Goal: Feedback & Contribution: Submit feedback/report problem

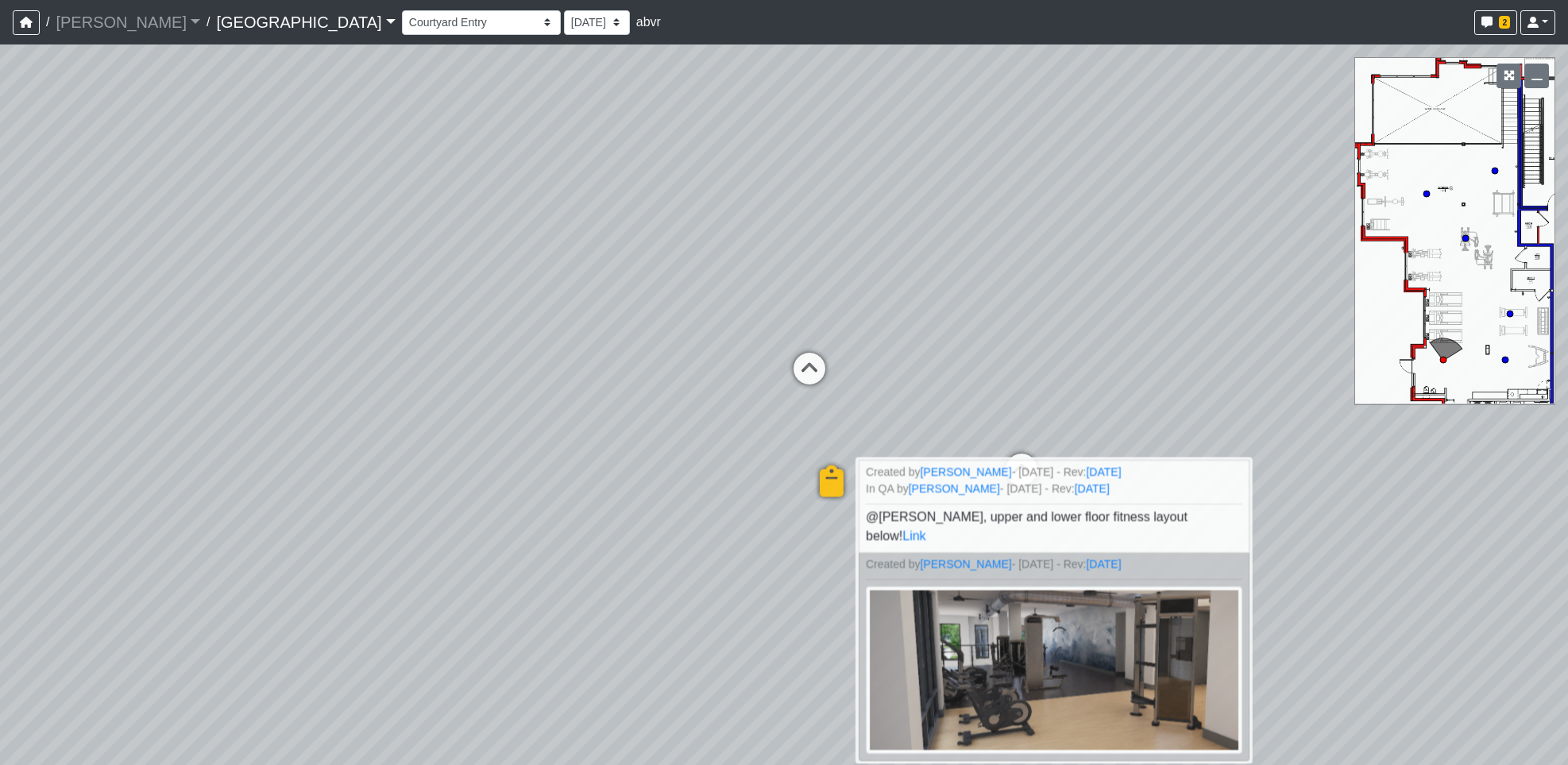
select select "t5pH186ofBoP1FqkMY3546"
click at [30, 18] on icon "button" at bounding box center [26, 22] width 13 height 11
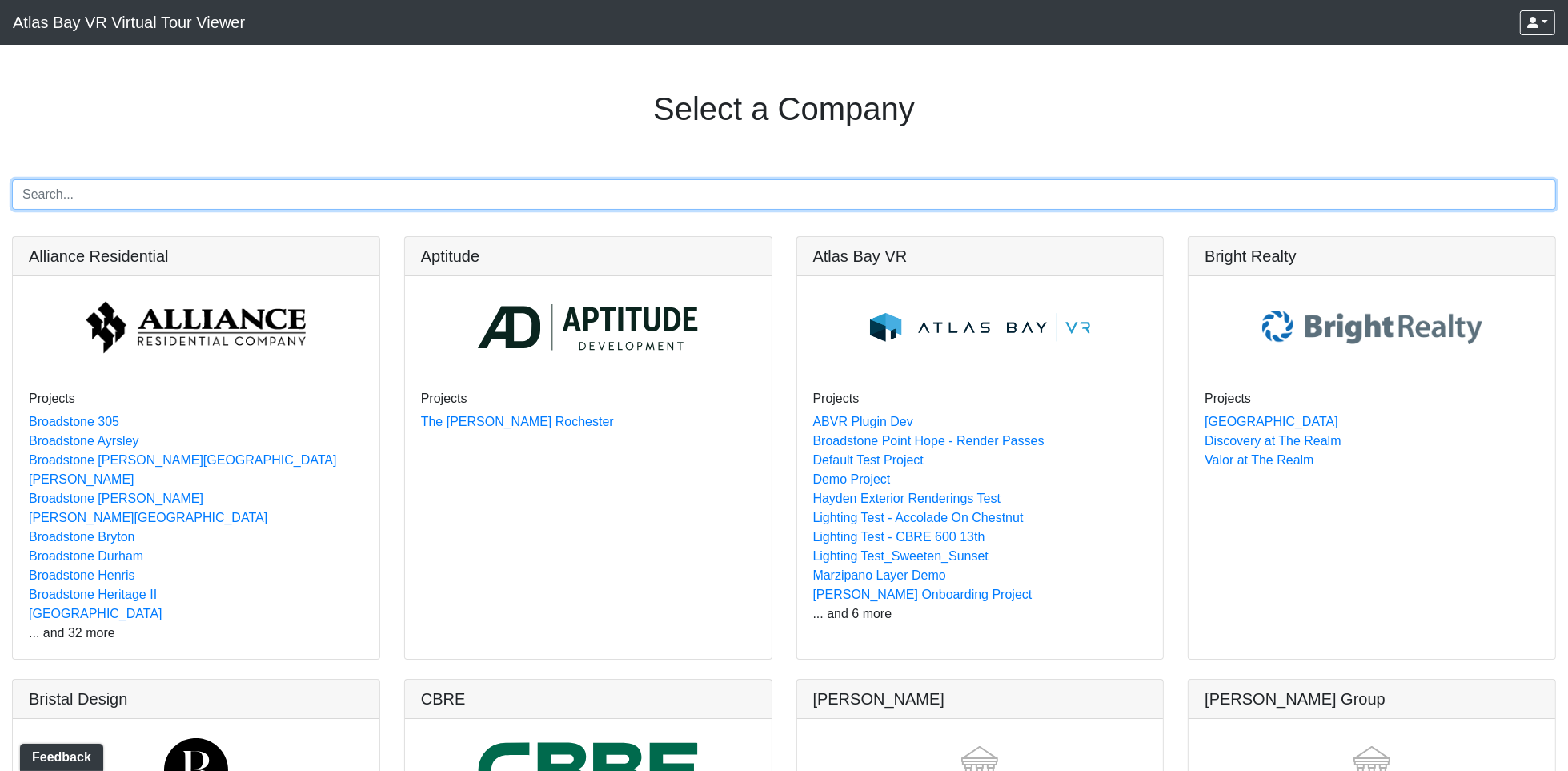
click at [331, 187] on input "Search" at bounding box center [784, 194] width 1544 height 30
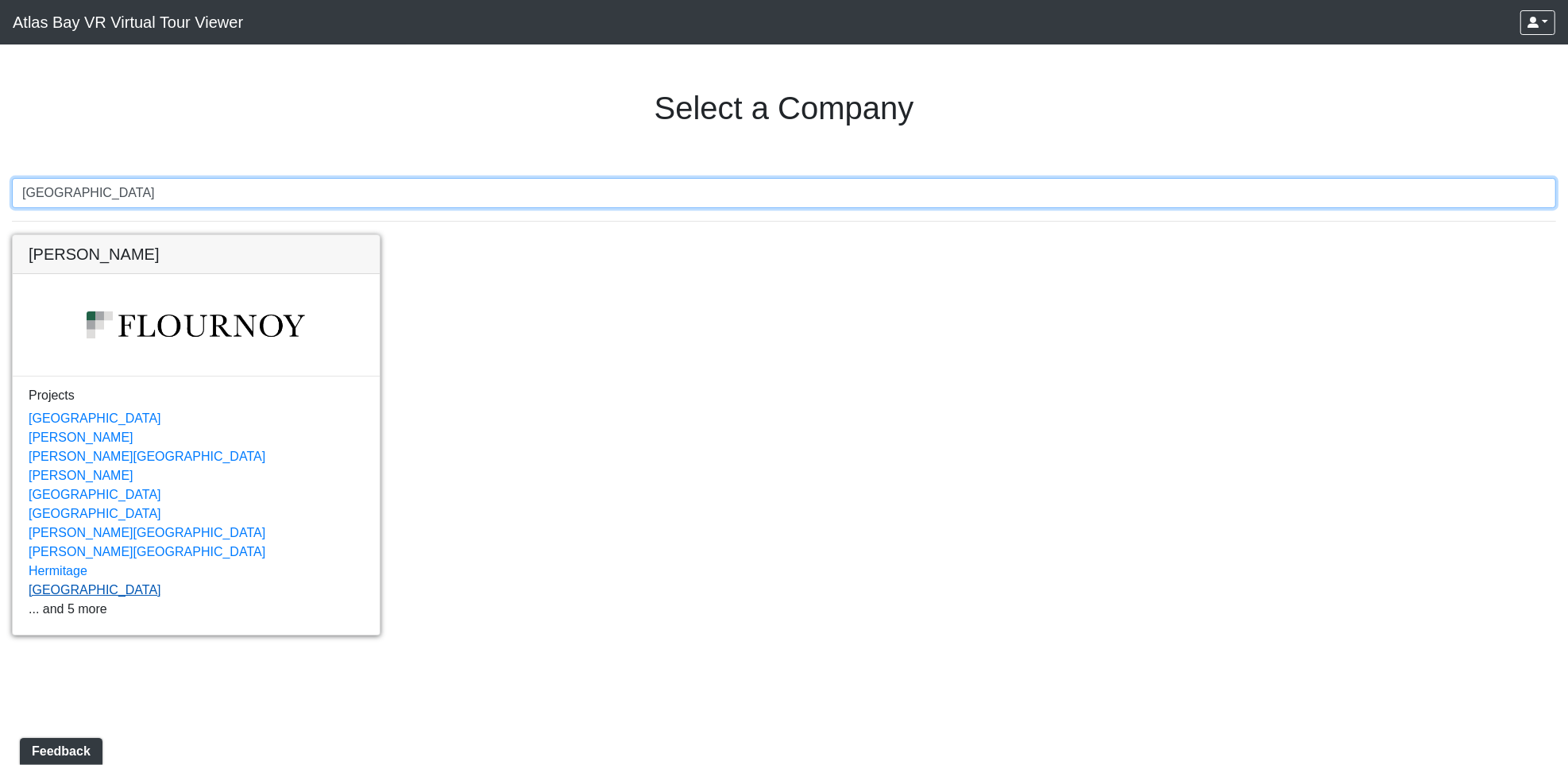
type input "huntersville"
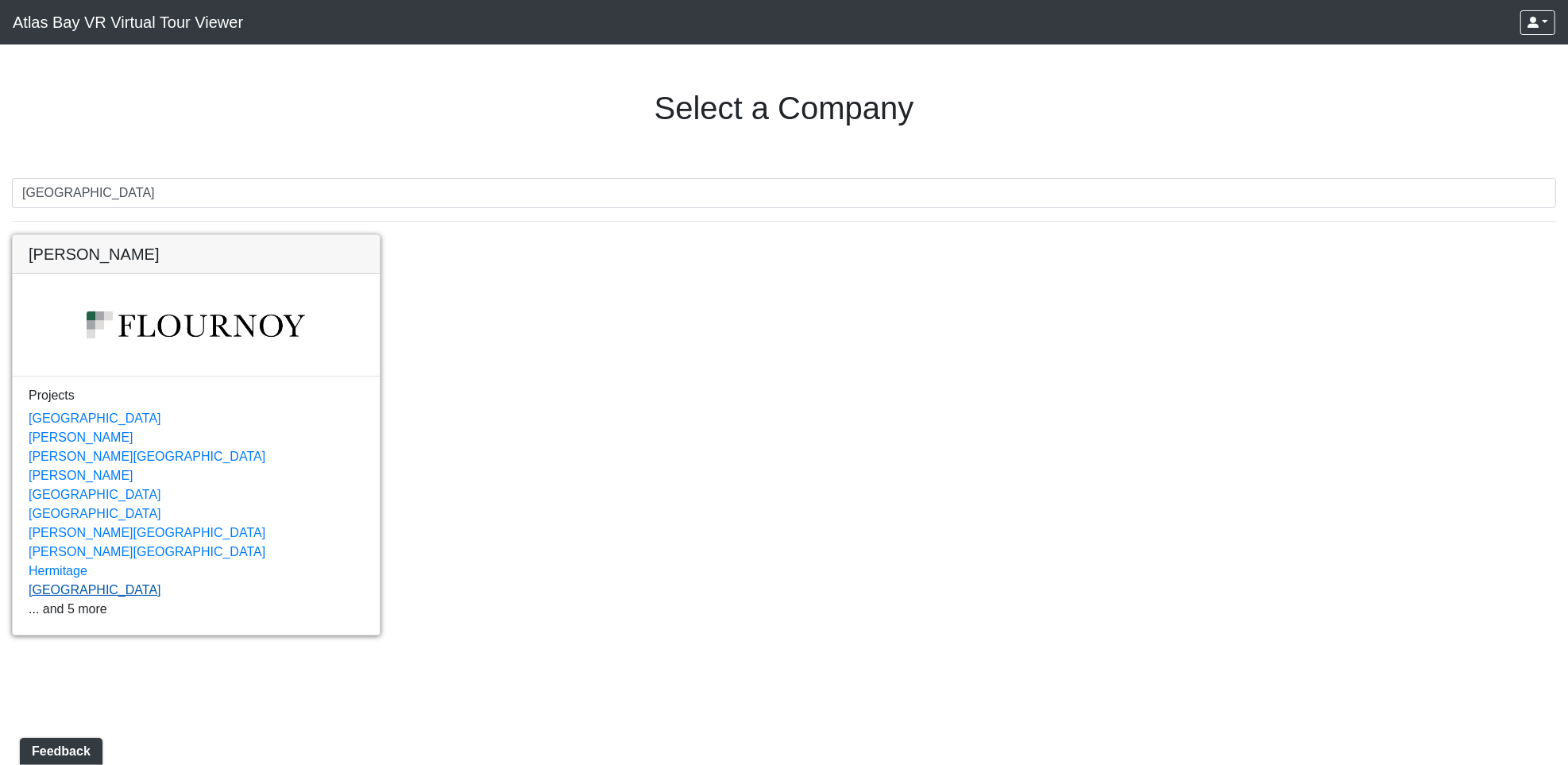
click at [67, 592] on link "[GEOGRAPHIC_DATA]" at bounding box center [95, 590] width 133 height 13
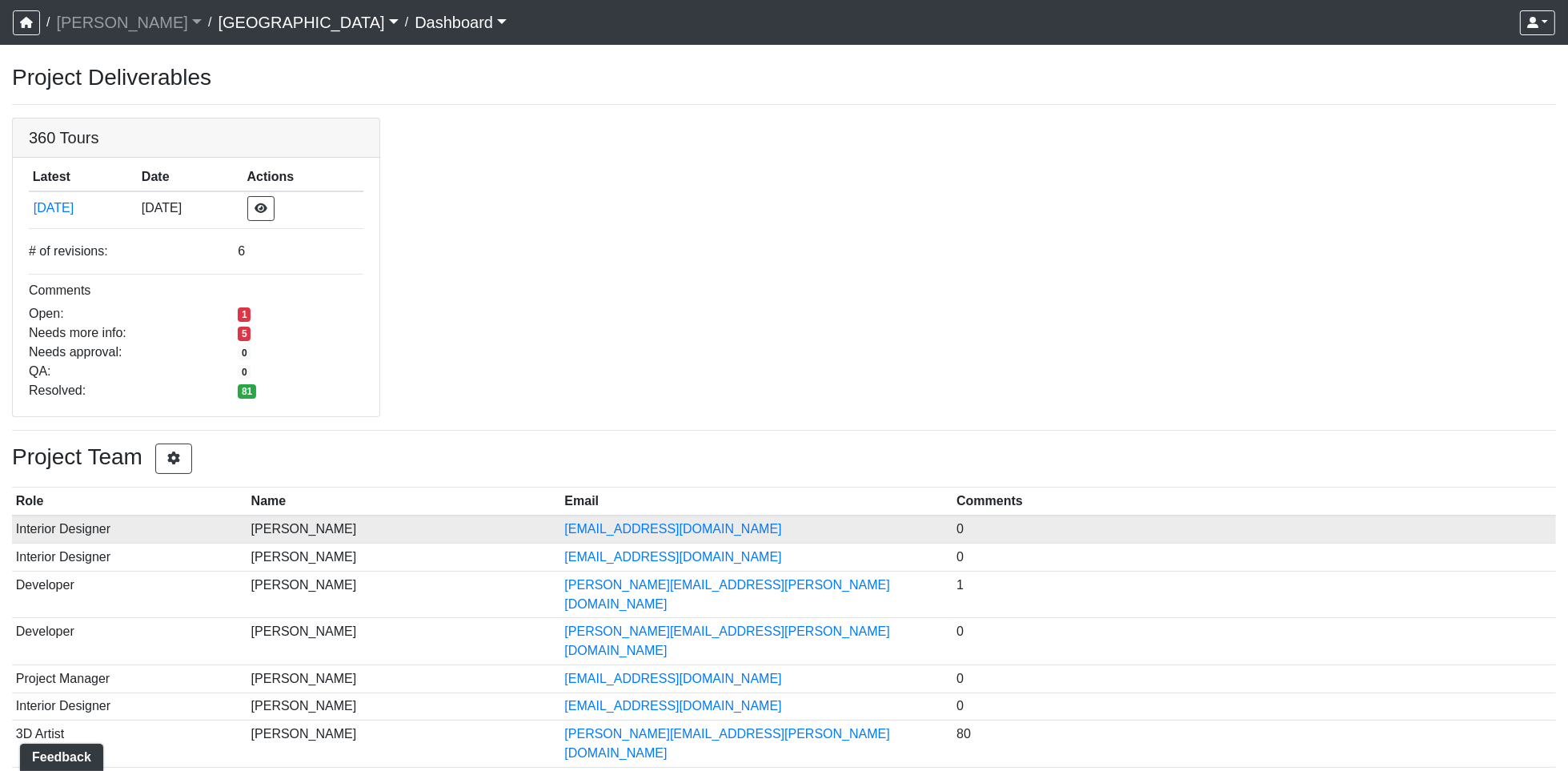
scroll to position [43, 0]
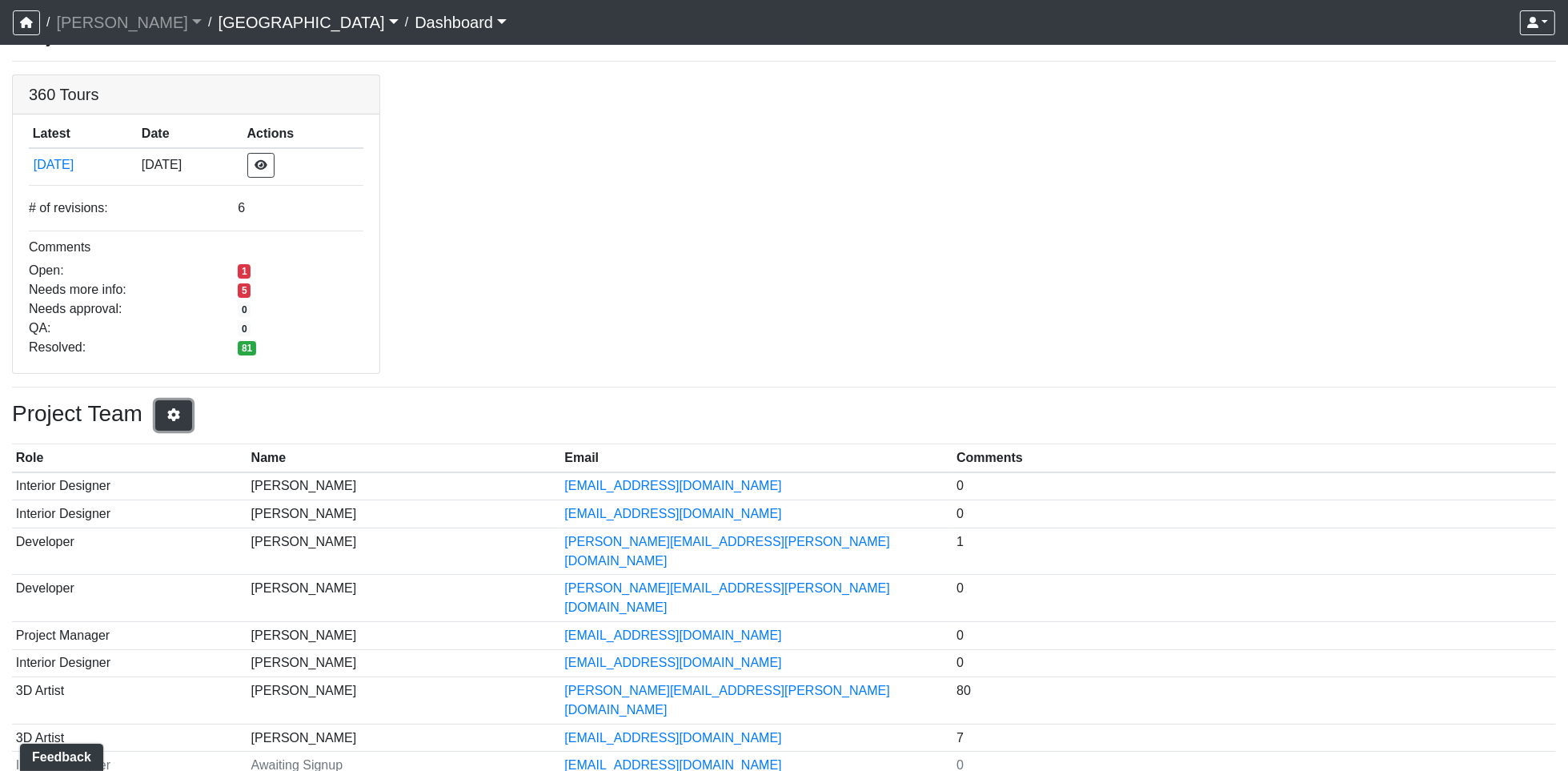
click at [181, 414] on icon "button" at bounding box center [173, 414] width 16 height 13
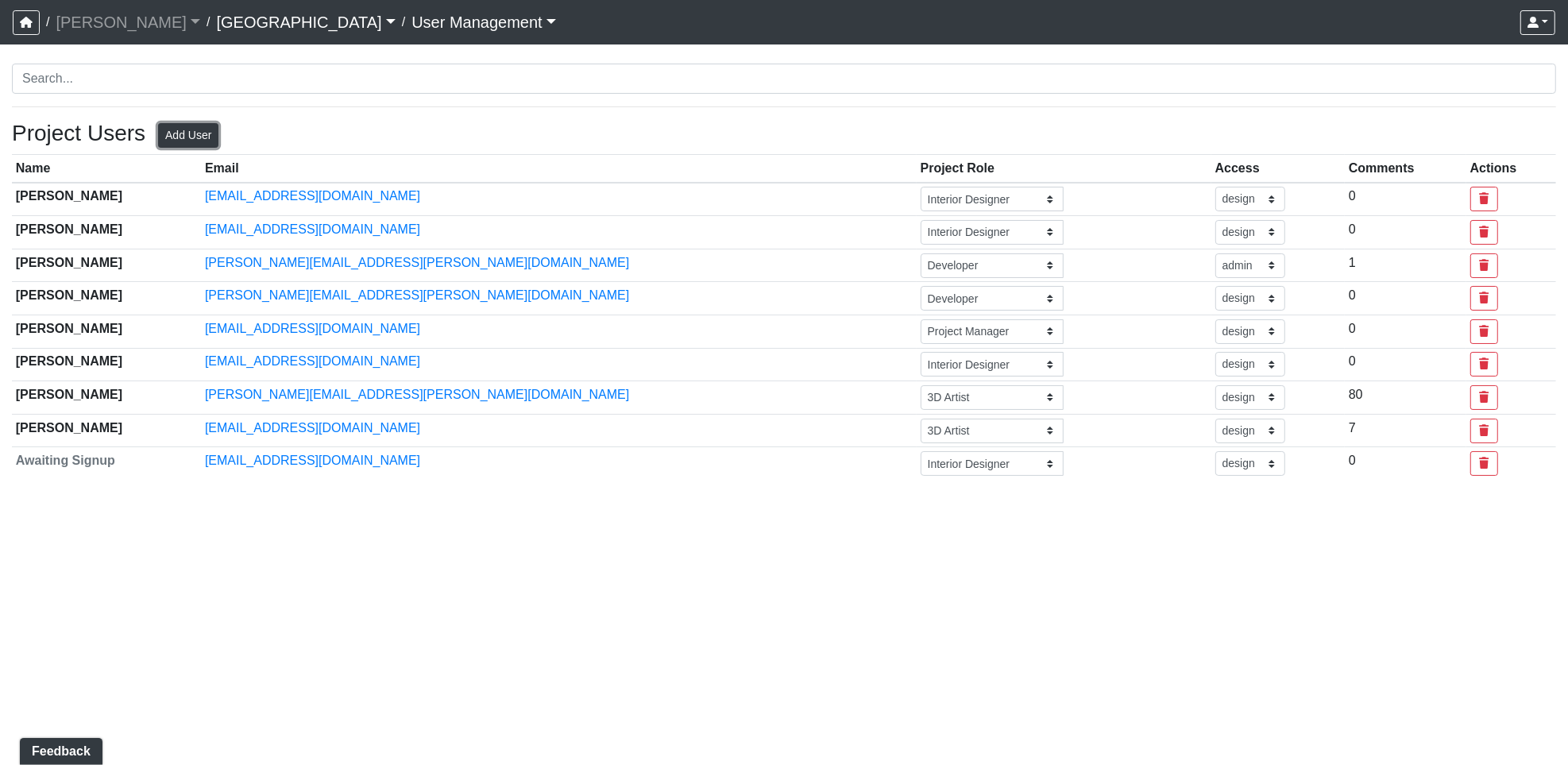
click at [189, 133] on button "Add User" at bounding box center [188, 135] width 60 height 24
select select "basic"
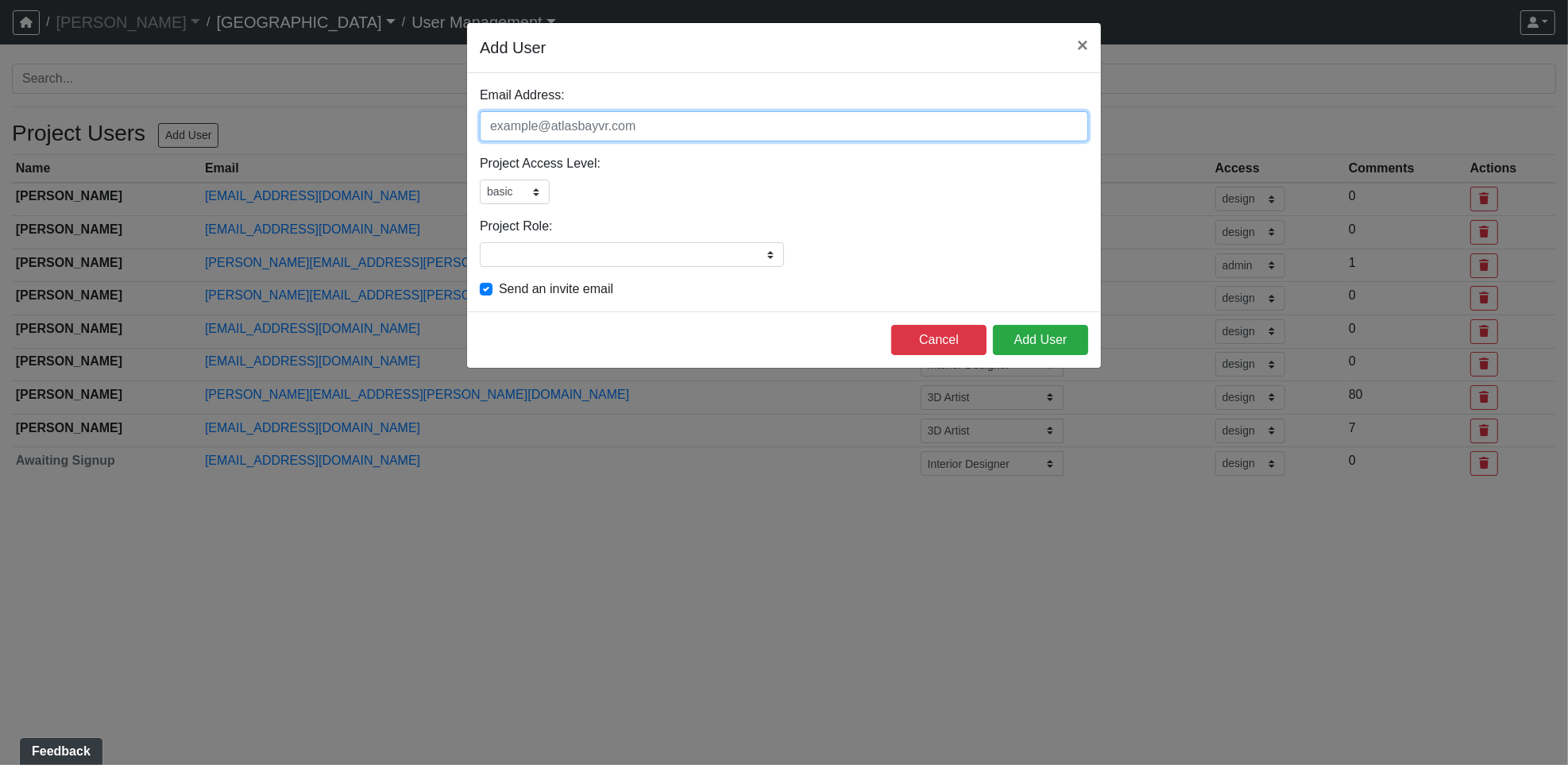
click at [491, 126] on input "Email Address:" at bounding box center [784, 127] width 608 height 30
paste input "[EMAIL_ADDRESS][DOMAIN_NAME]"
type input "[EMAIL_ADDRESS][DOMAIN_NAME]"
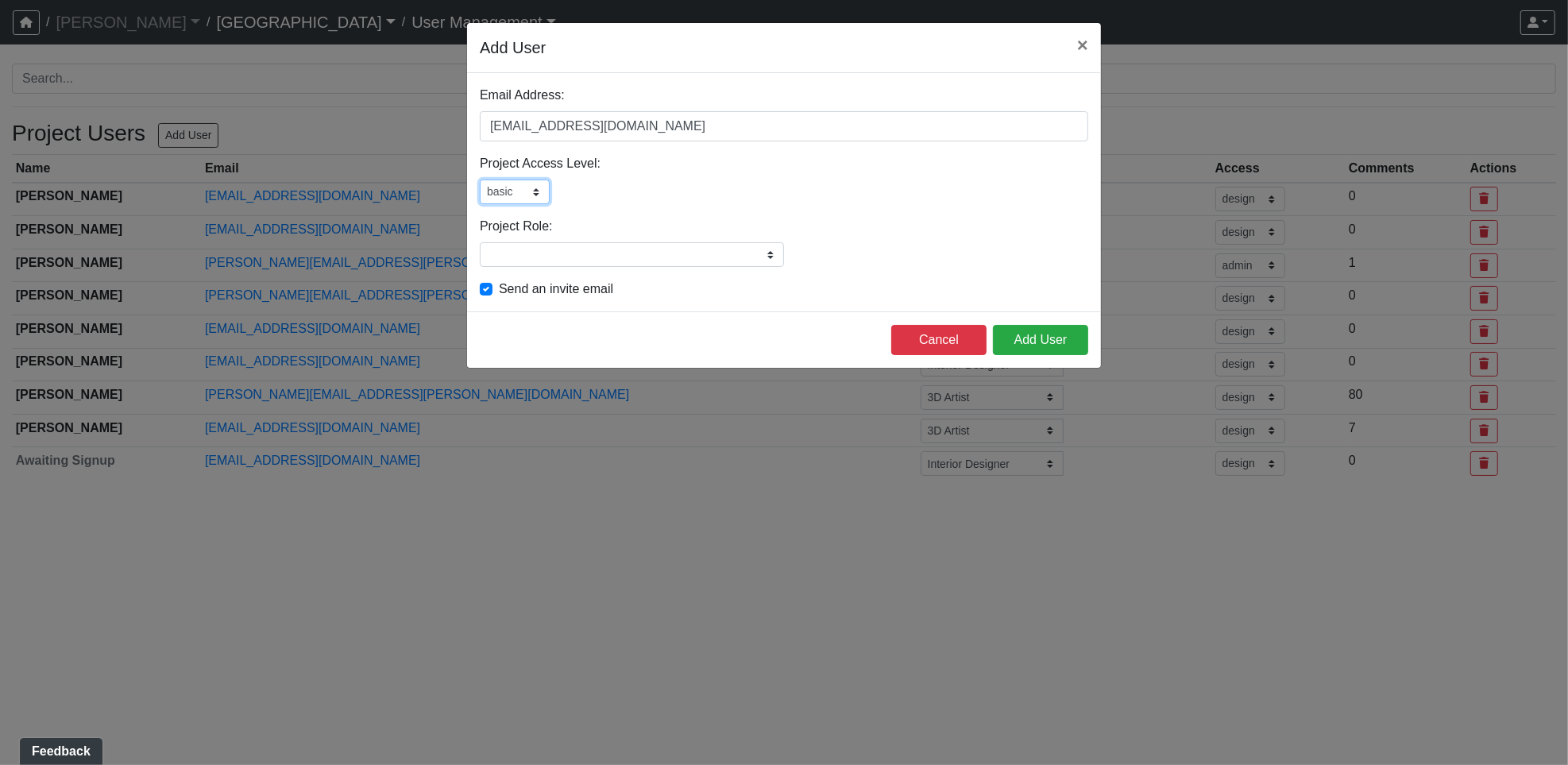
click at [530, 194] on select "admin design basic external public" at bounding box center [514, 191] width 70 height 24
select select "design"
click at [480, 180] on select "admin design basic external public" at bounding box center [514, 191] width 70 height 24
click at [524, 257] on input "Project Role:" at bounding box center [632, 254] width 305 height 24
type input "Interior Designer"
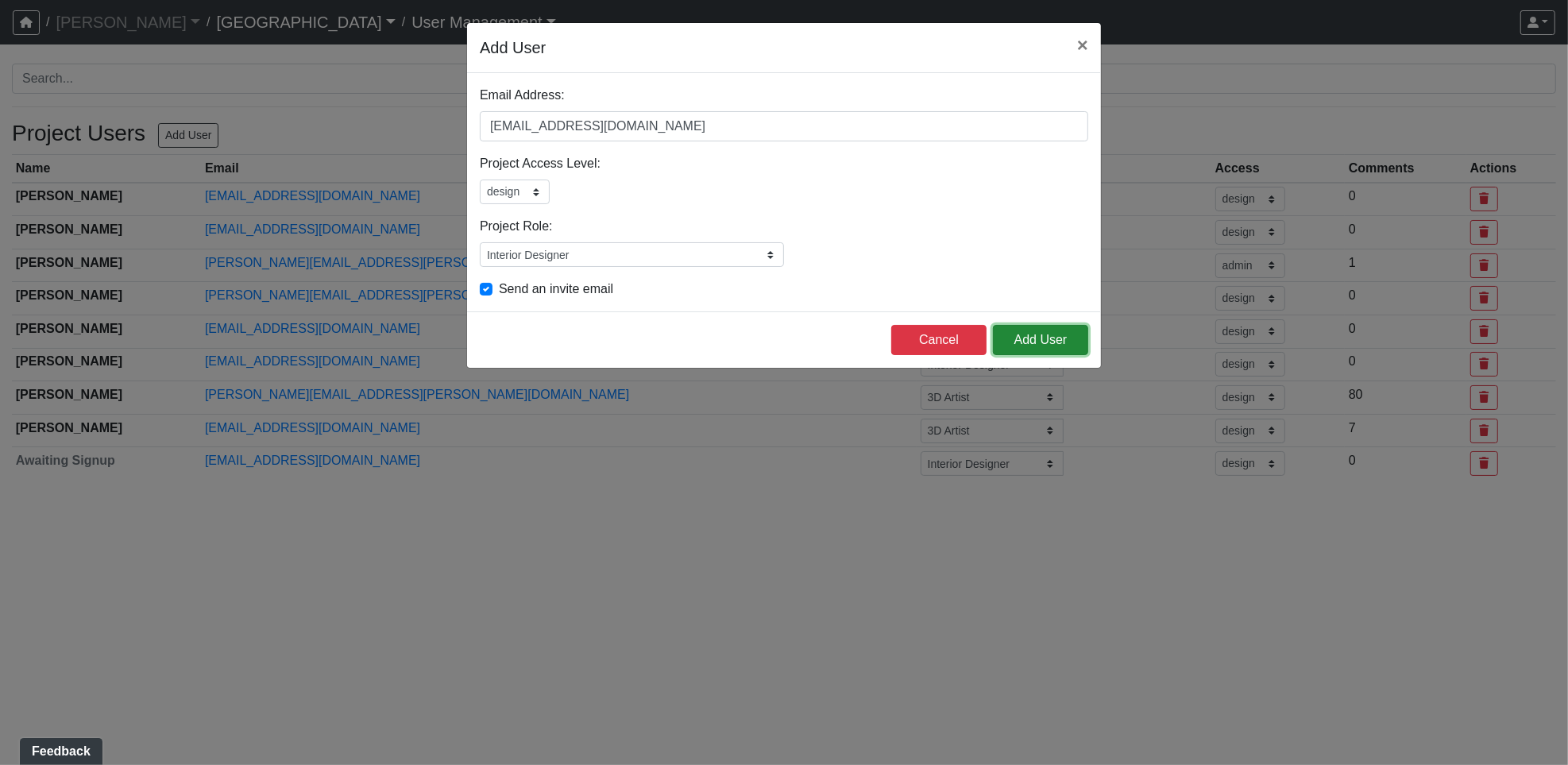
click at [1052, 337] on button "Add User" at bounding box center [1041, 340] width 96 height 30
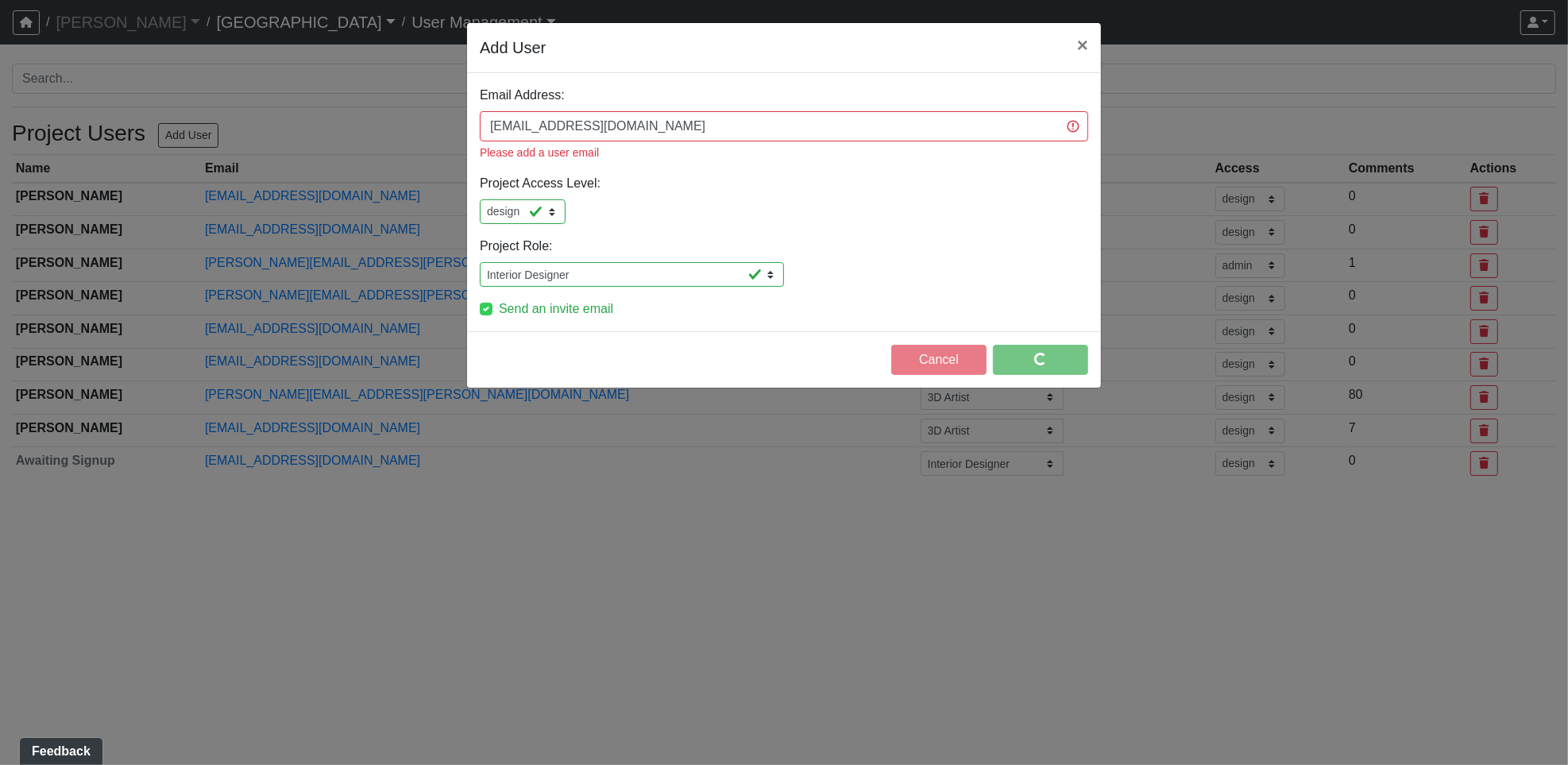
select select "design"
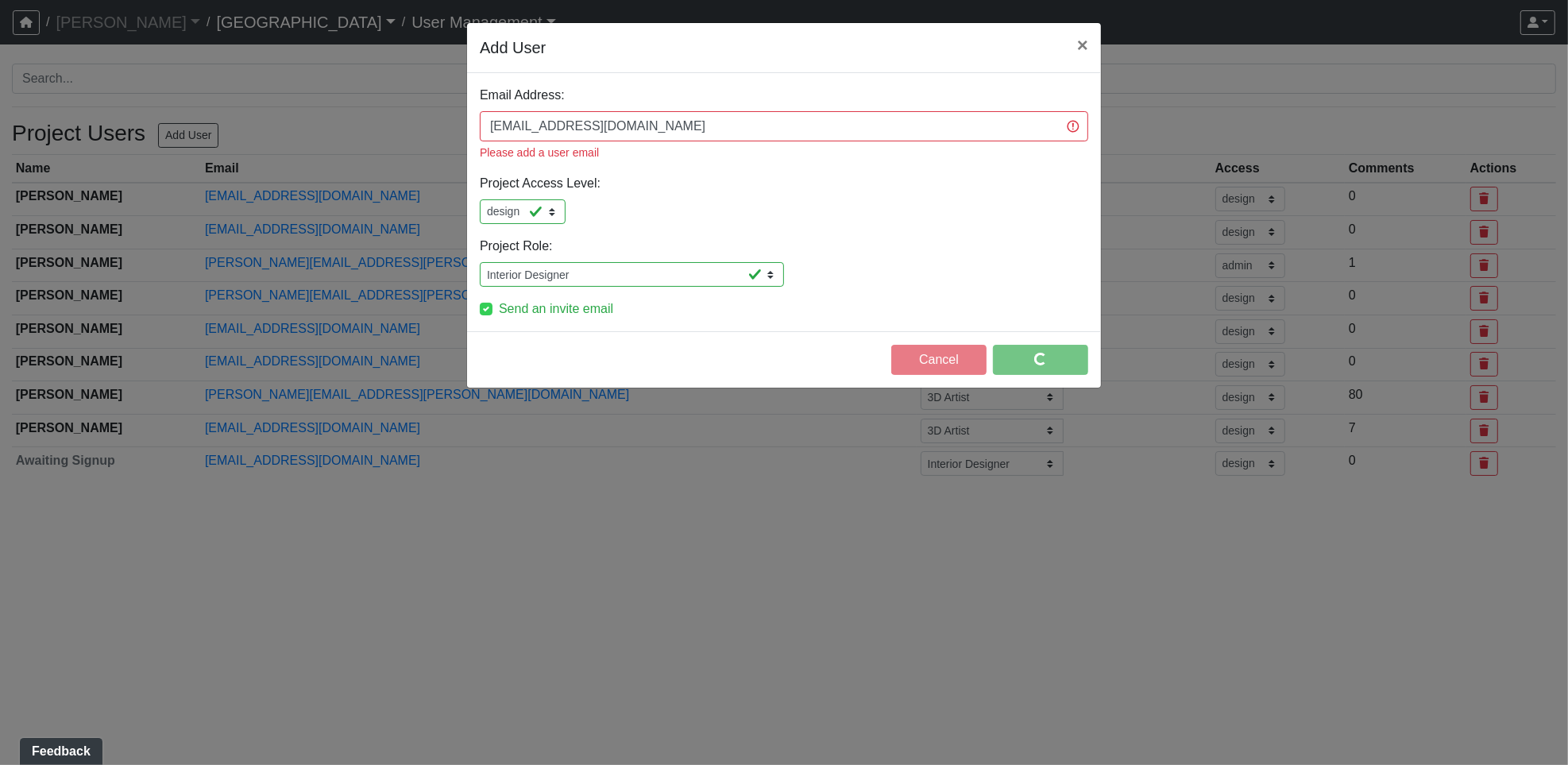
select select "design"
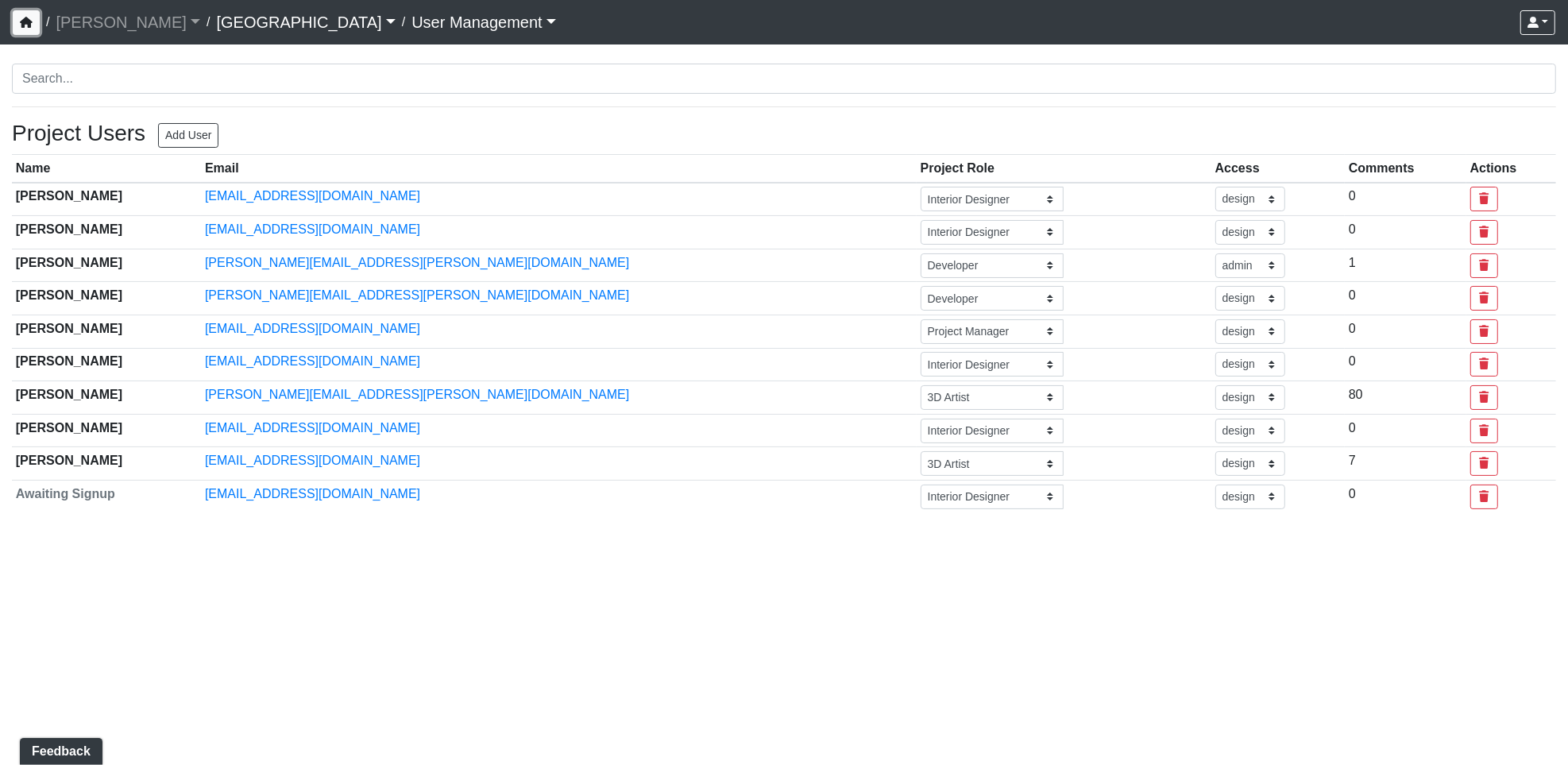
click at [31, 24] on icon "button" at bounding box center [26, 22] width 13 height 11
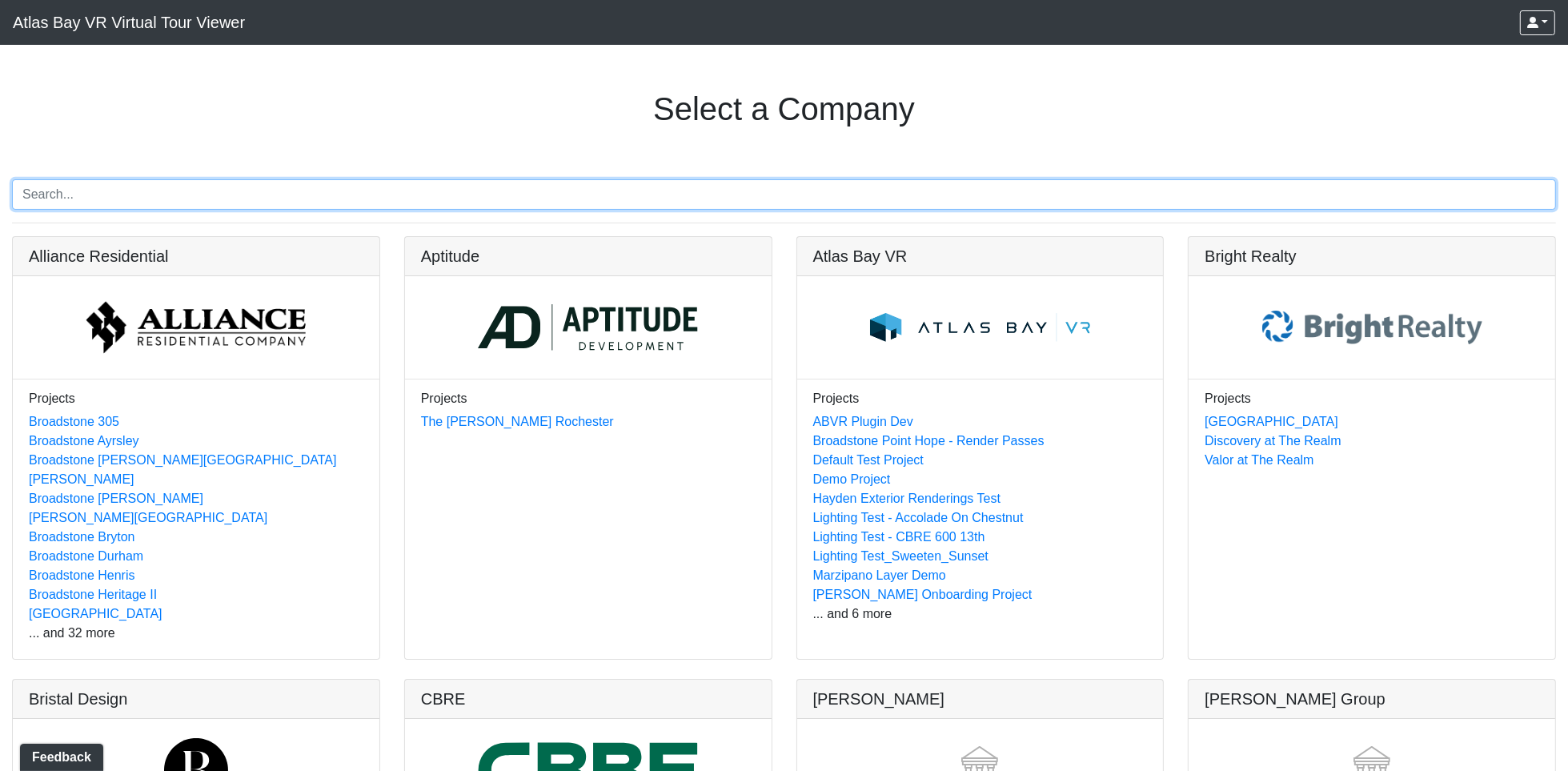
click at [141, 181] on input "Search" at bounding box center [784, 194] width 1544 height 30
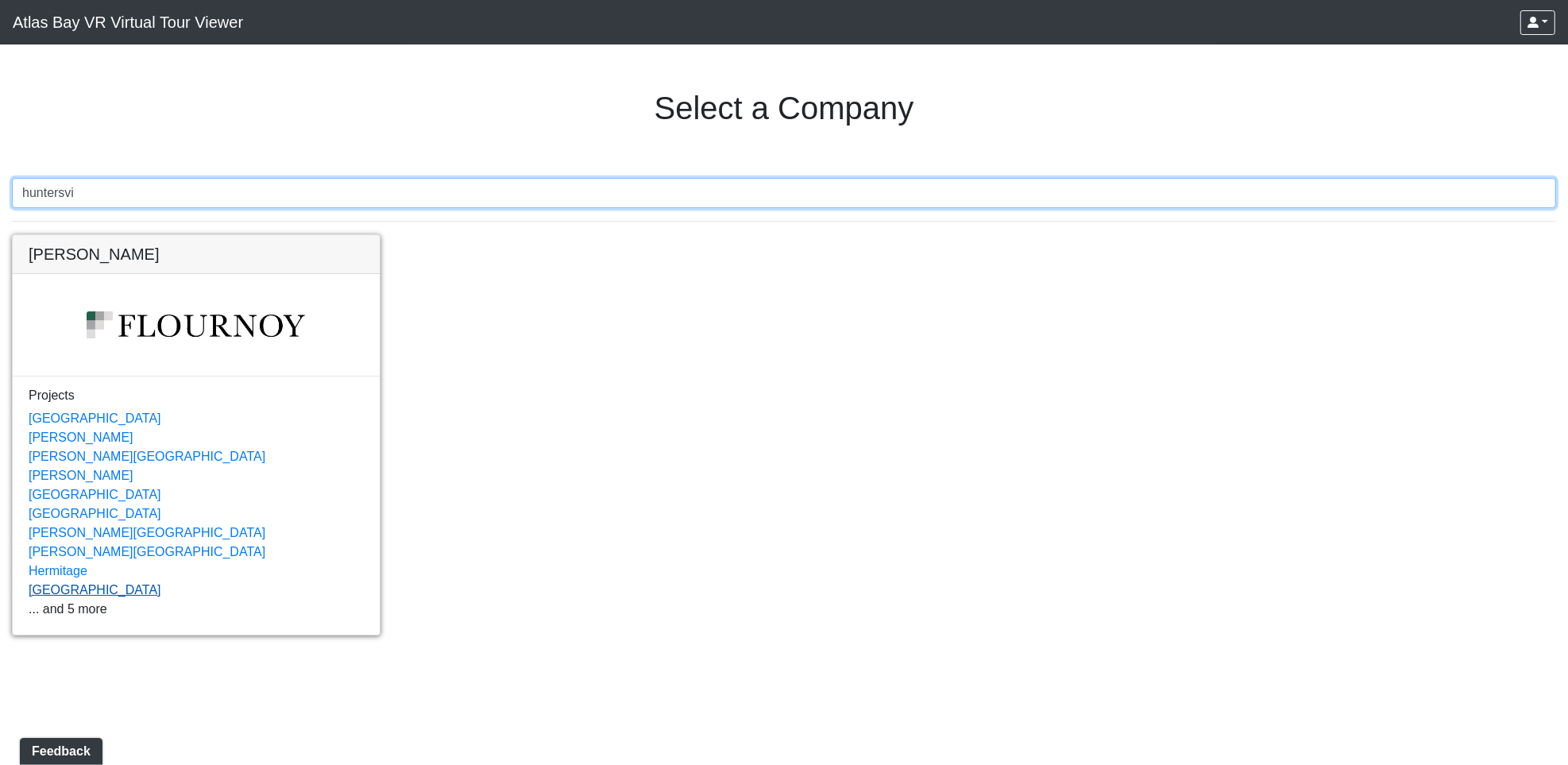
type input "huntersvi"
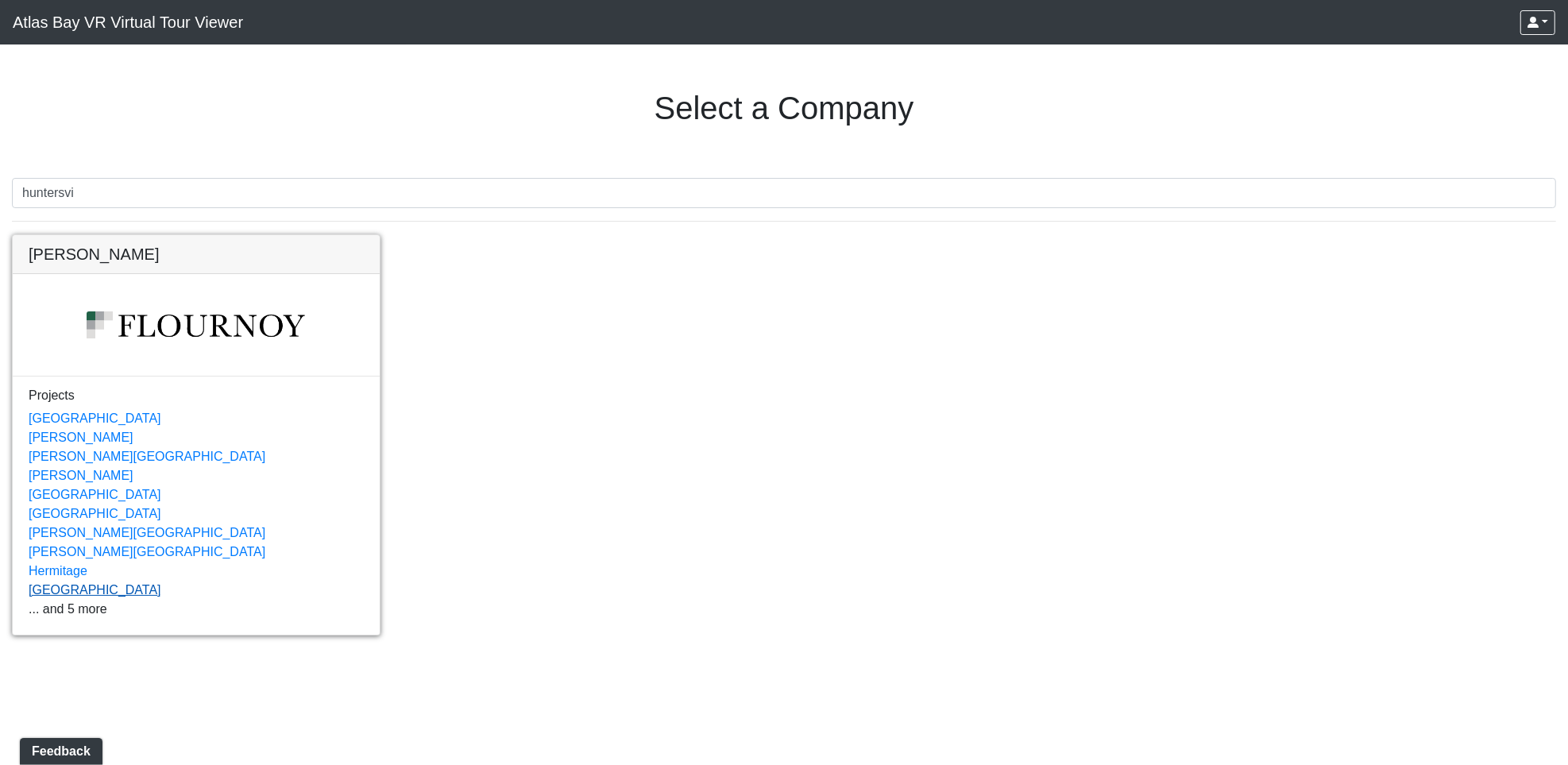
click at [61, 594] on link "[GEOGRAPHIC_DATA]" at bounding box center [95, 590] width 133 height 13
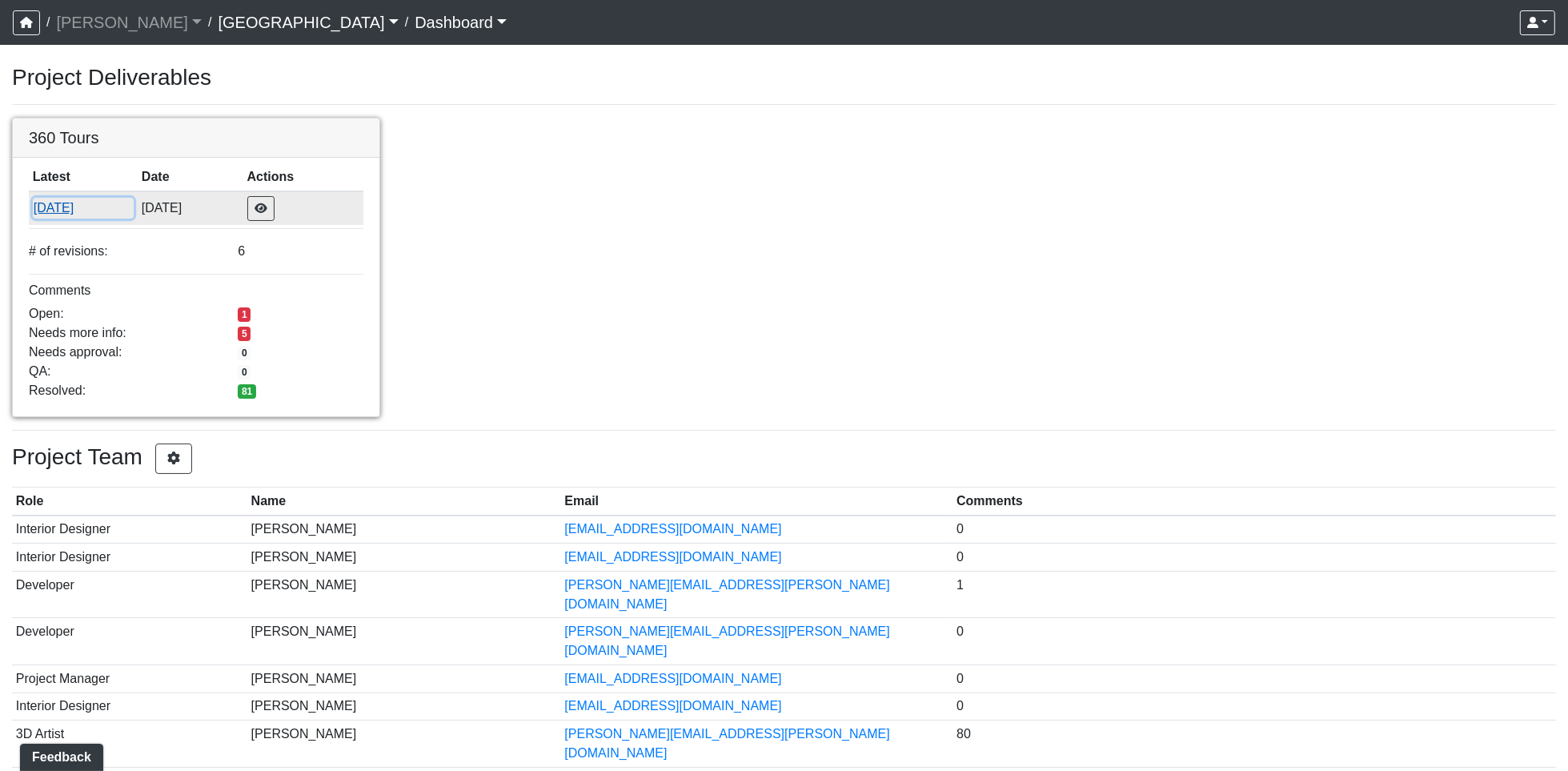
click at [52, 207] on button "[DATE]" at bounding box center [84, 208] width 101 height 21
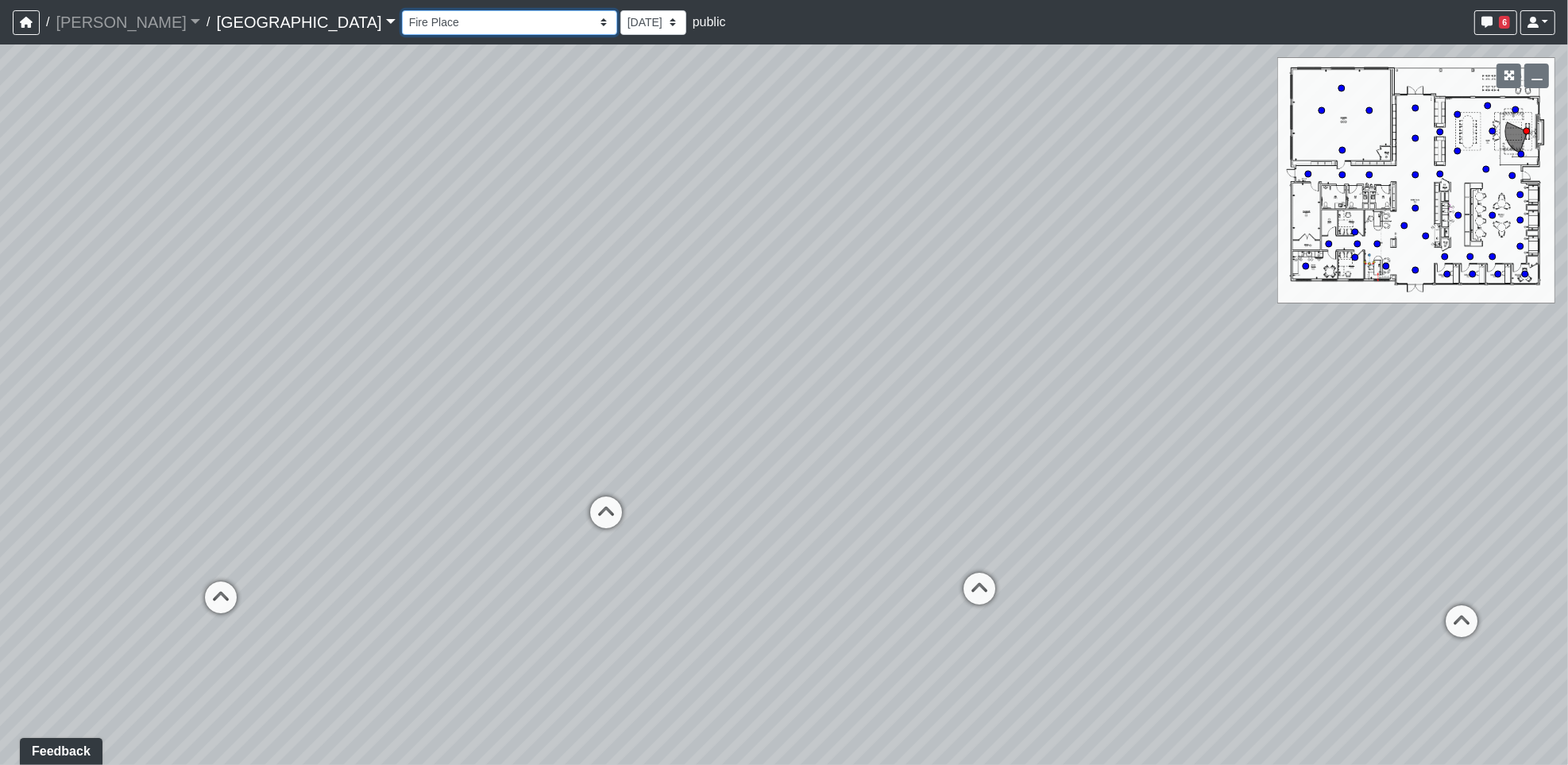
click at [402, 26] on select "Fire Place Fire Place Corner 1 Fire Place Corner 2 Hallway Lounge Mail Box 1 Ma…" at bounding box center [509, 22] width 216 height 24
click at [402, 10] on select "Fire Place Fire Place Corner 1 Fire Place Corner 2 Hallway Lounge Mail Box 1 Ma…" at bounding box center [509, 22] width 216 height 24
click at [581, 15] on div "Fire Place Fire Place Corner 1 Fire Place Corner 2 Hallway Lounge Mail Box 1 Ma…" at bounding box center [978, 23] width 1154 height 31
select select "aFRBzsWwj28i2AJWx7UhKn"
select select "nccjJ2Zhvy7jGX6hiZZUAe"
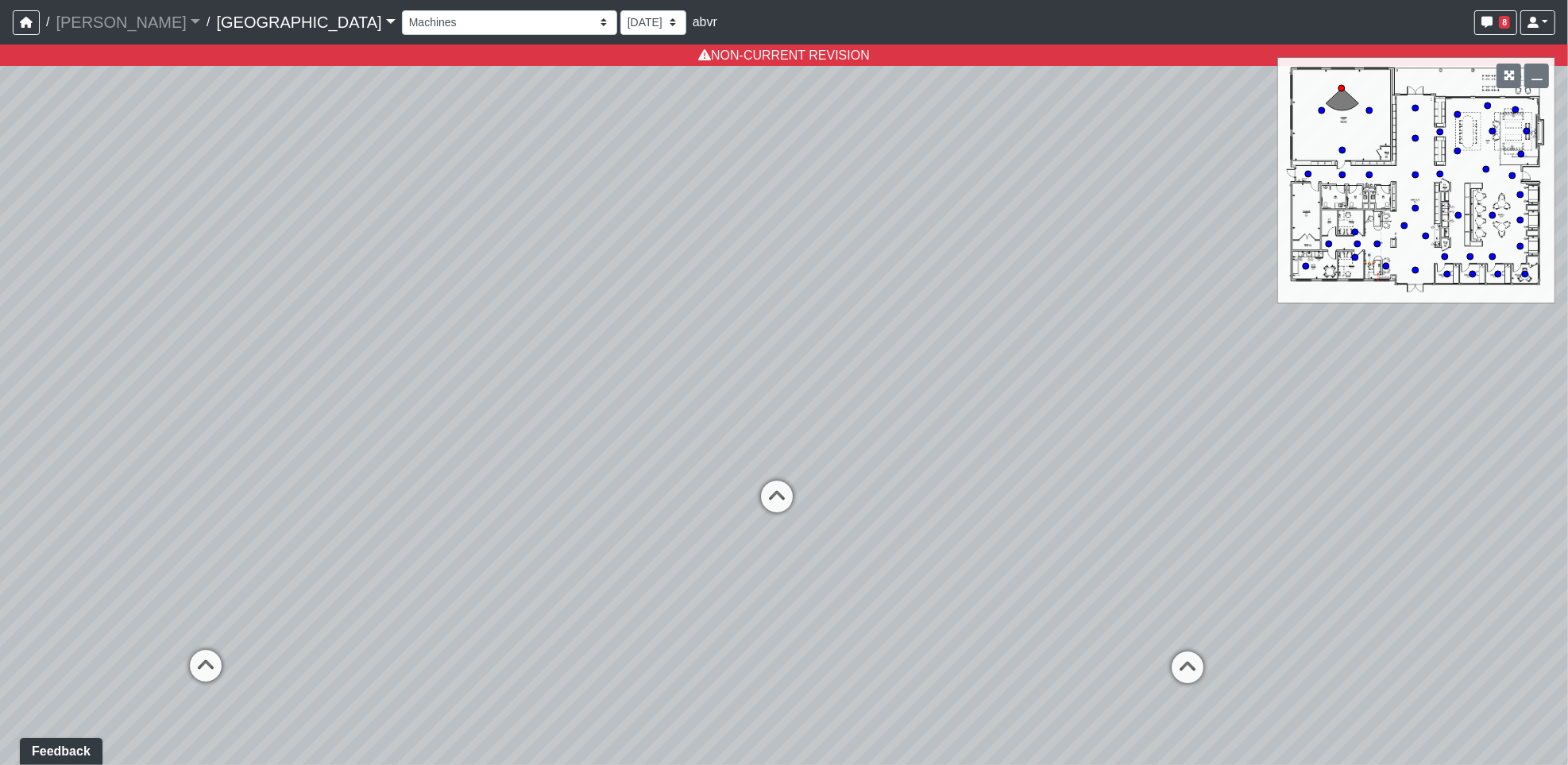
select select "aFRBzsWwj28i2AJWx7UhKn"
select select "qNdspRCmME1AYKzgAzuULH"
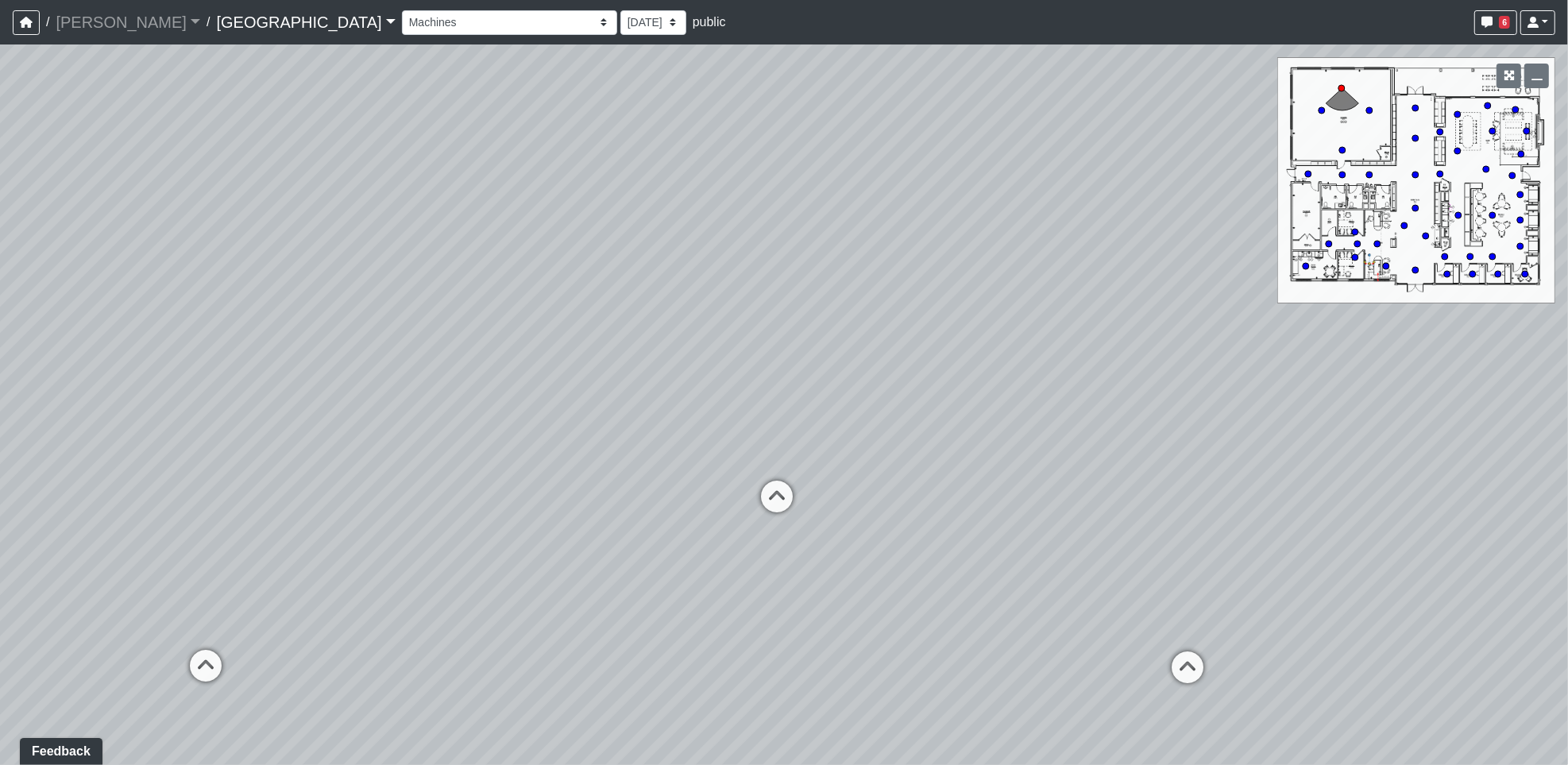
select select "aFRBzsWwj28i2AJWx7UhKn"
select select "nccjJ2Zhvy7jGX6hiZZUAe"
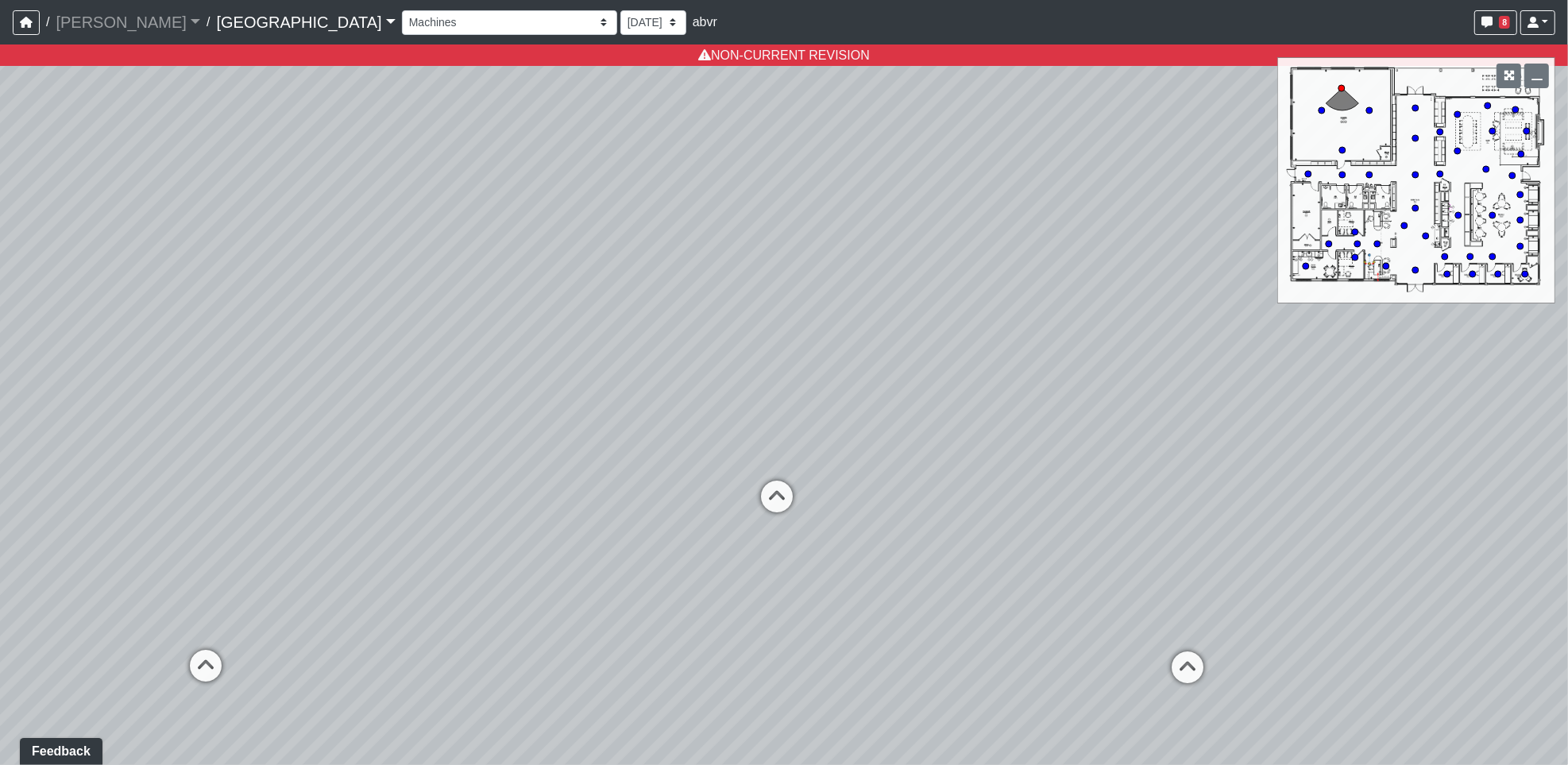
select select "aFRBzsWwj28i2AJWx7UhKn"
select select "qNdspRCmME1AYKzgAzuULH"
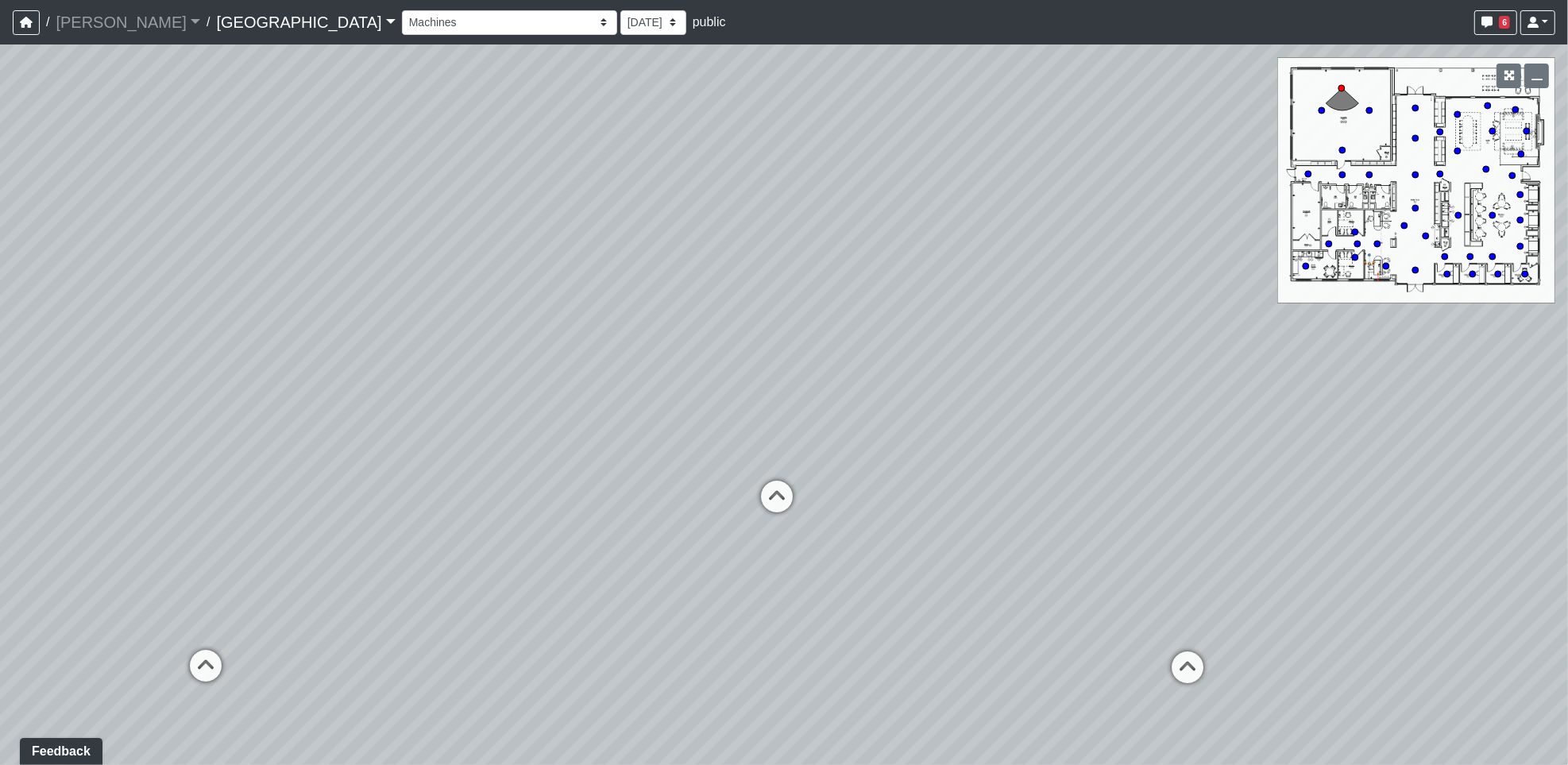
select select "aFRBzsWwj28i2AJWx7UhKn"
select select "nccjJ2Zhvy7jGX6hiZZUAe"
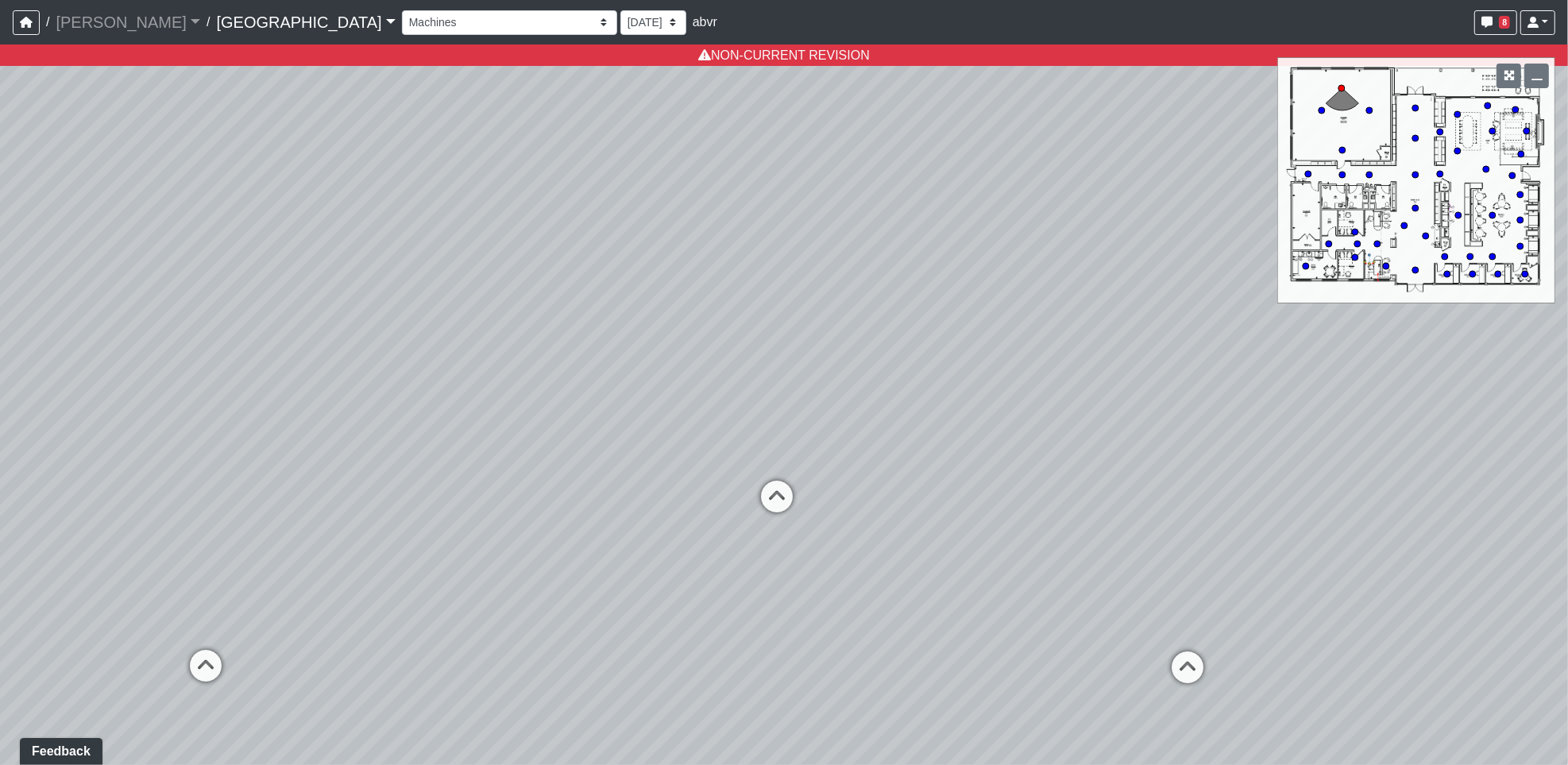
select select "aFRBzsWwj28i2AJWx7UhKn"
select select "qNdspRCmME1AYKzgAzuULH"
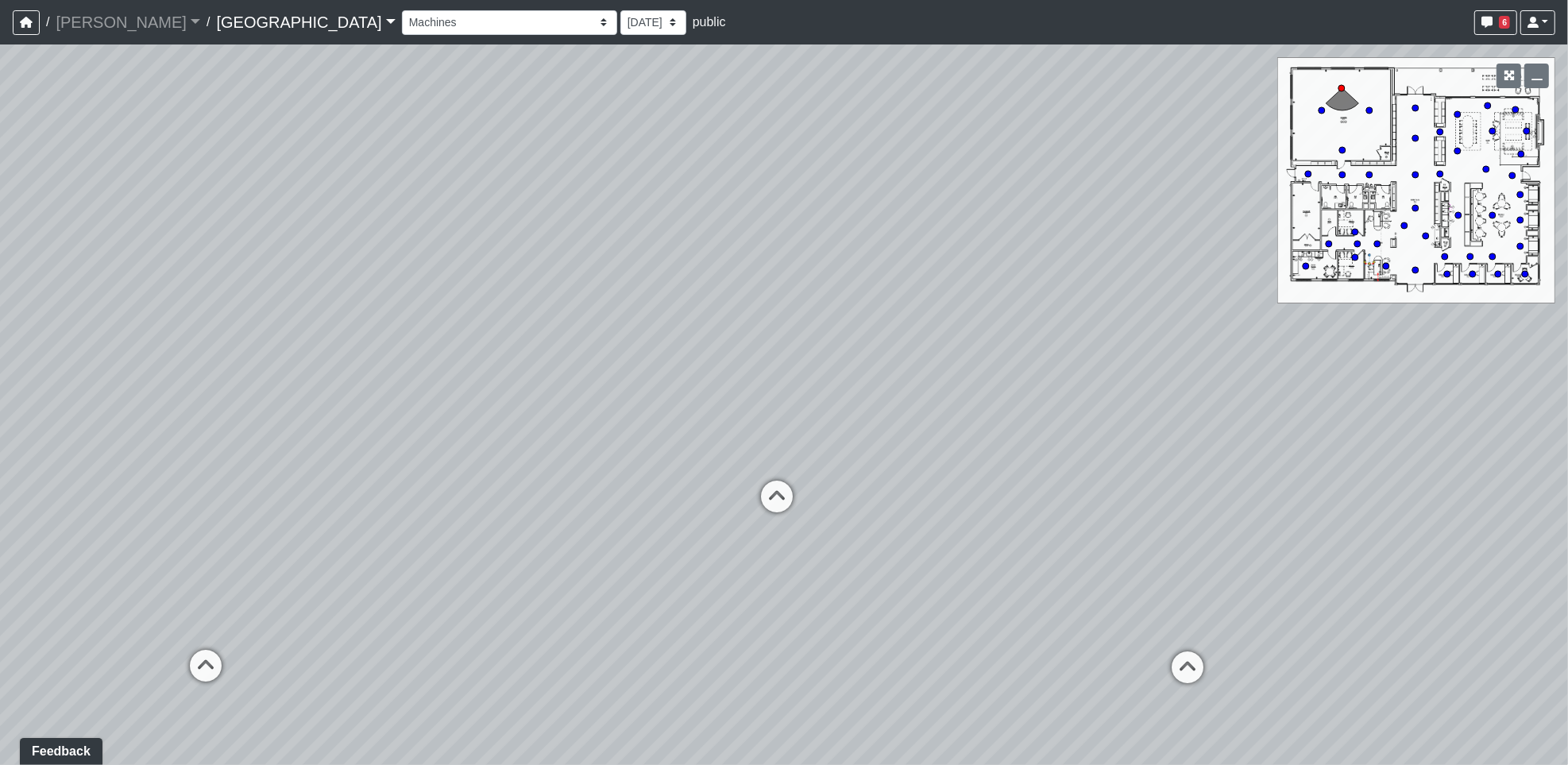
select select "aFRBzsWwj28i2AJWx7UhKn"
select select "nccjJ2Zhvy7jGX6hiZZUAe"
select select "aFRBzsWwj28i2AJWx7UhKn"
select select "qNdspRCmME1AYKzgAzuULH"
select select "aFRBzsWwj28i2AJWx7UhKn"
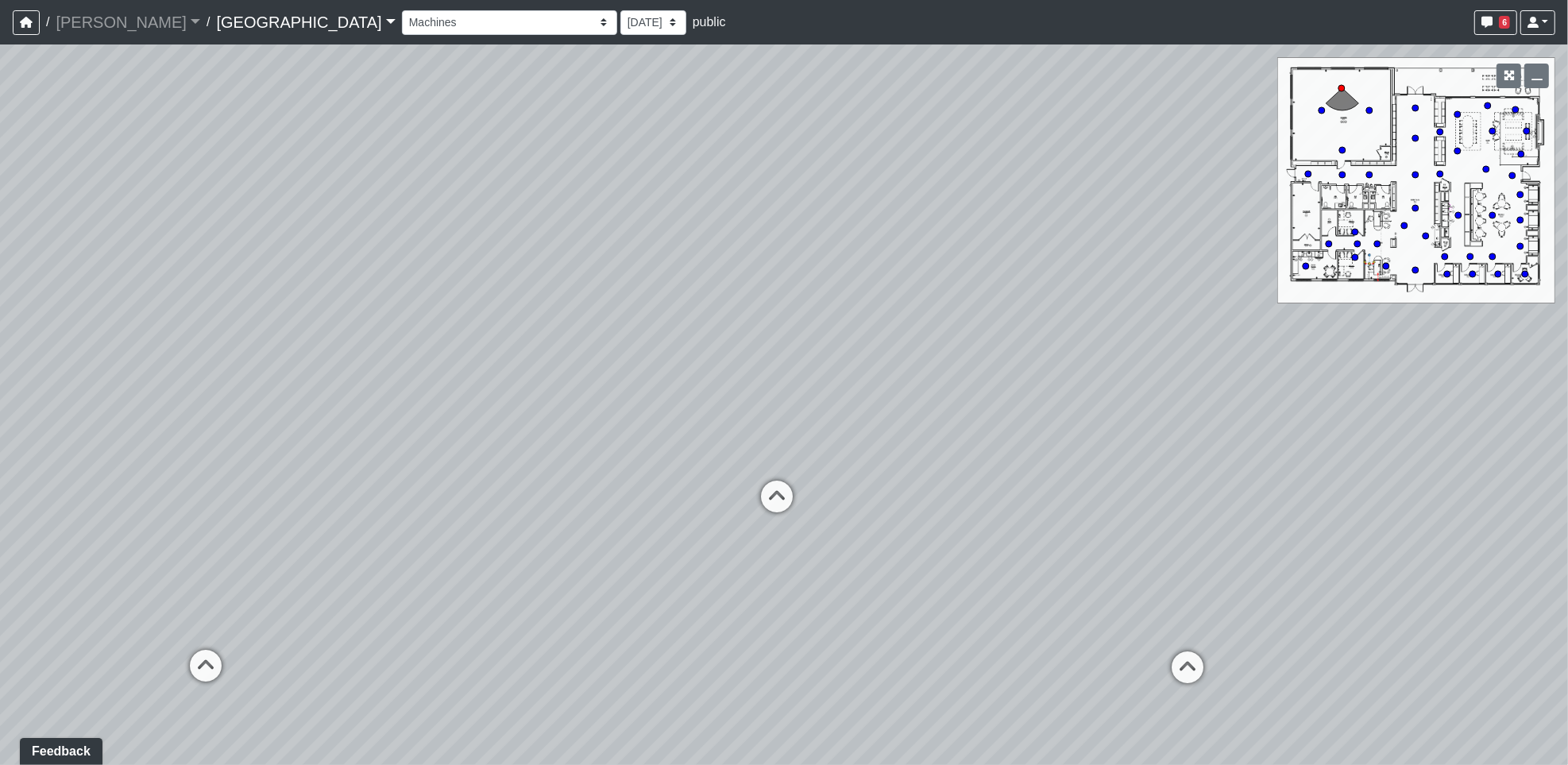
select select "nccjJ2Zhvy7jGX6hiZZUAe"
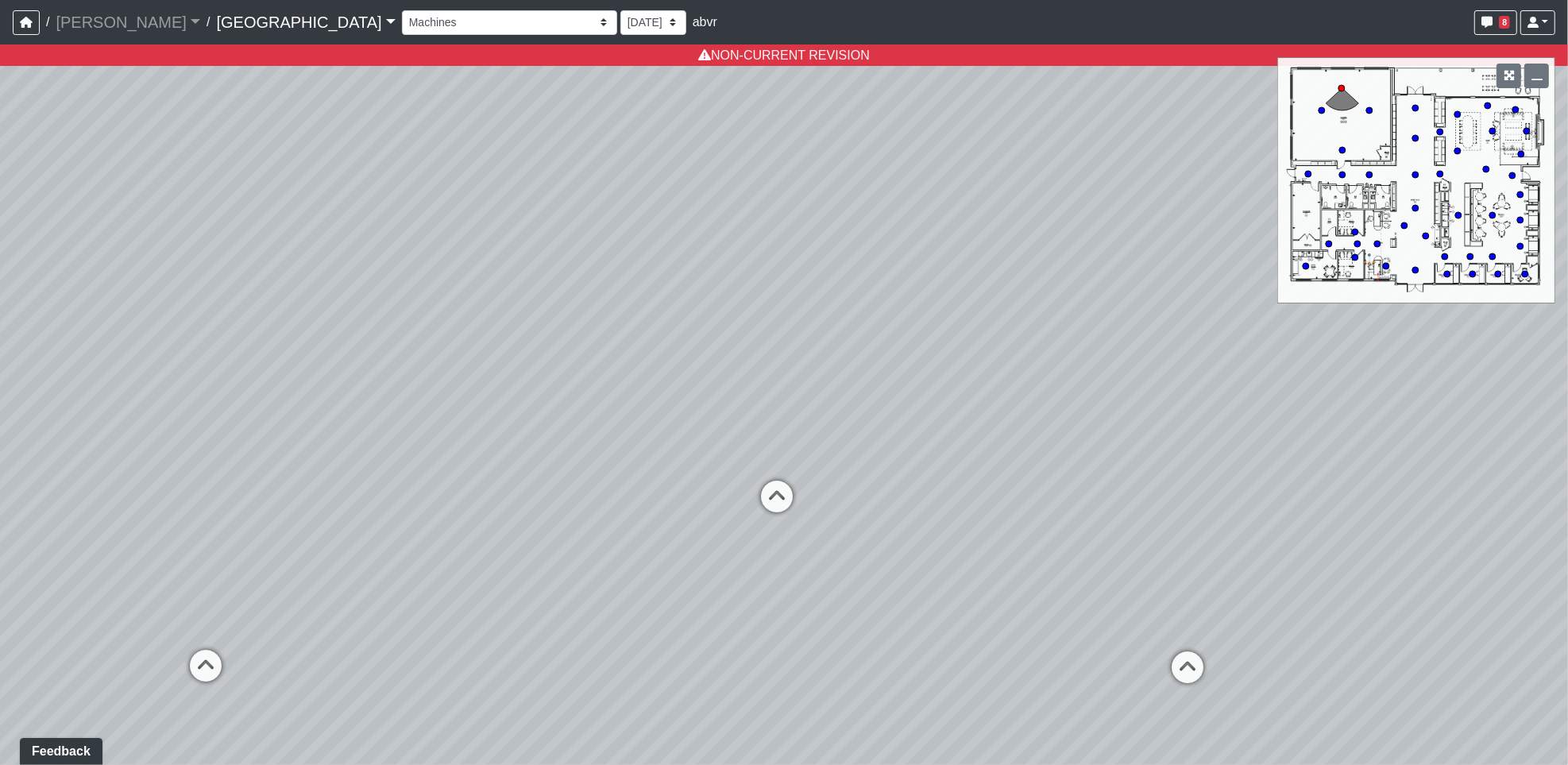
select select "aFRBzsWwj28i2AJWx7UhKn"
select select "qNdspRCmME1AYKzgAzuULH"
select select "aFRBzsWwj28i2AJWx7UhKn"
select select "nccjJ2Zhvy7jGX6hiZZUAe"
select select "aFRBzsWwj28i2AJWx7UhKn"
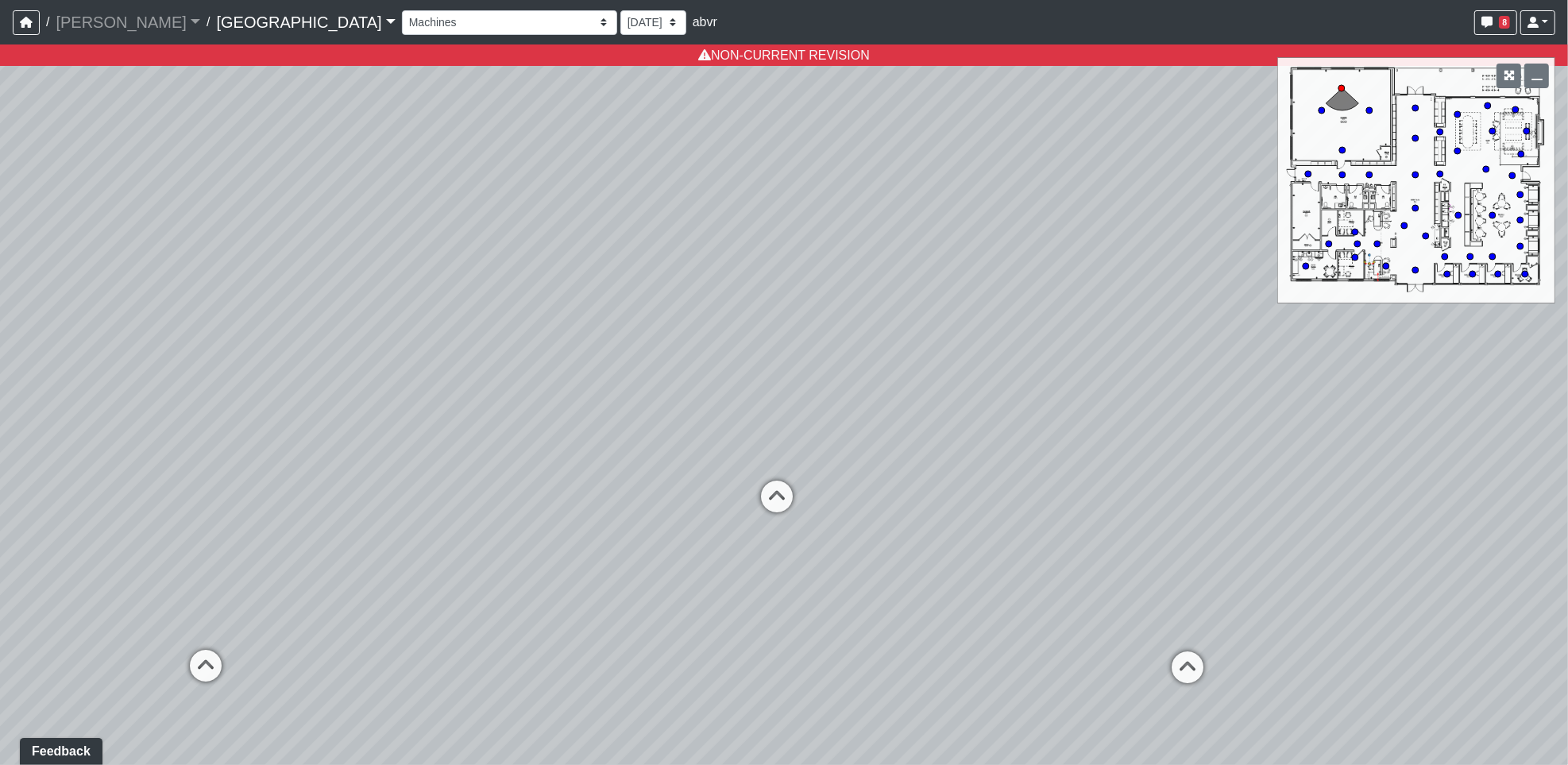
select select "qNdspRCmME1AYKzgAzuULH"
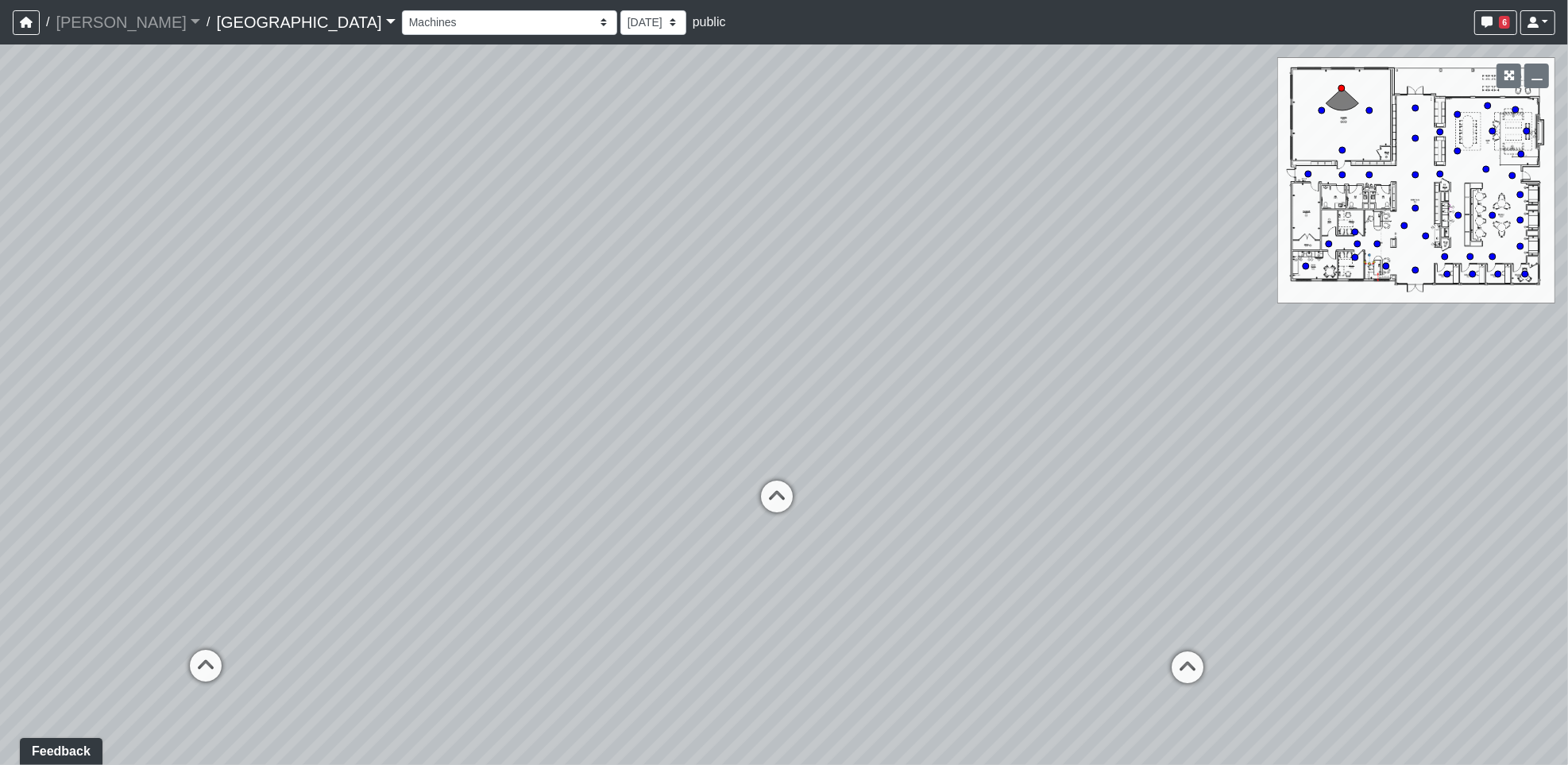
select select "aFRBzsWwj28i2AJWx7UhKn"
select select "nccjJ2Zhvy7jGX6hiZZUAe"
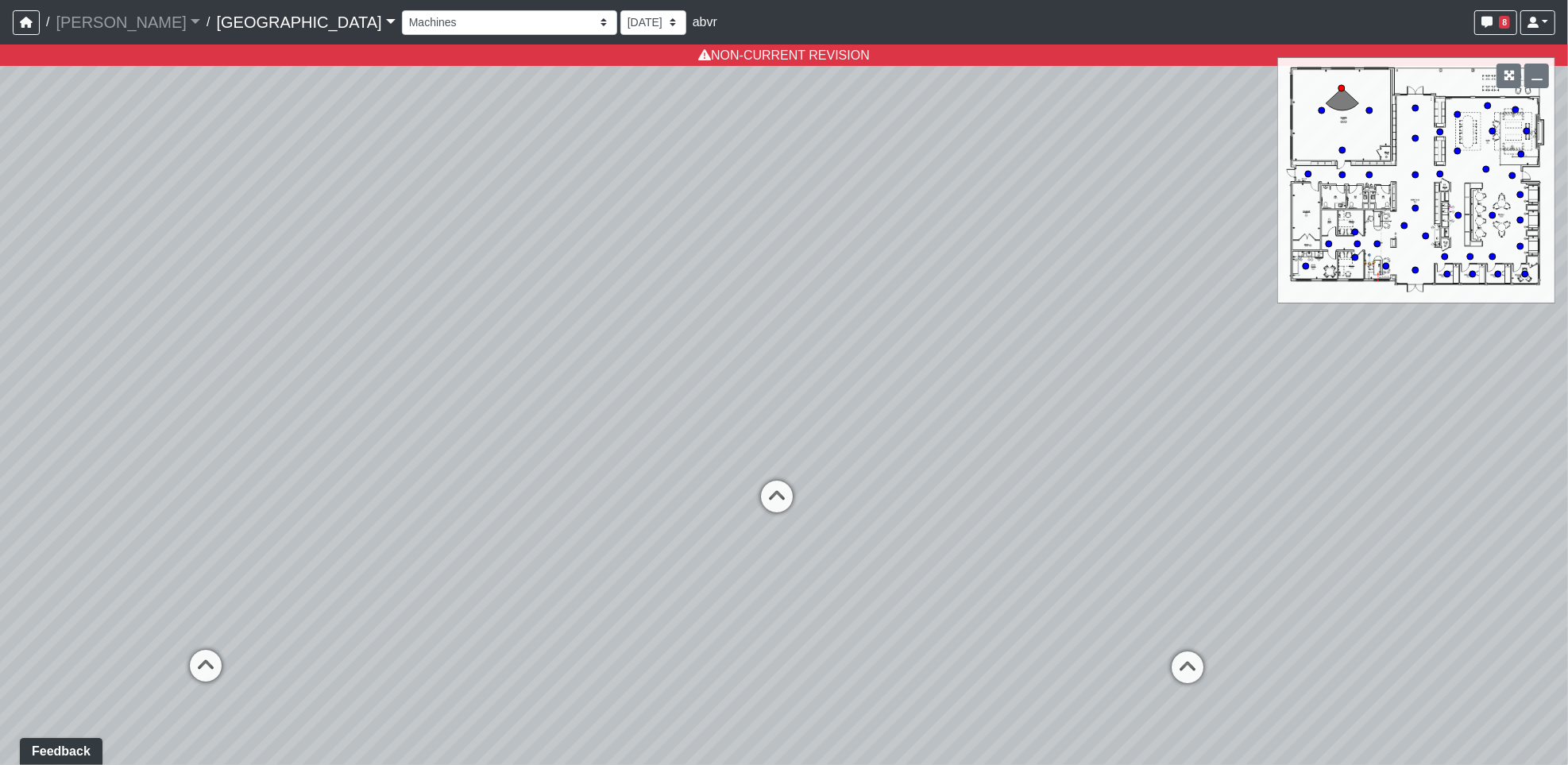
select select "aFRBzsWwj28i2AJWx7UhKn"
select select "qNdspRCmME1AYKzgAzuULH"
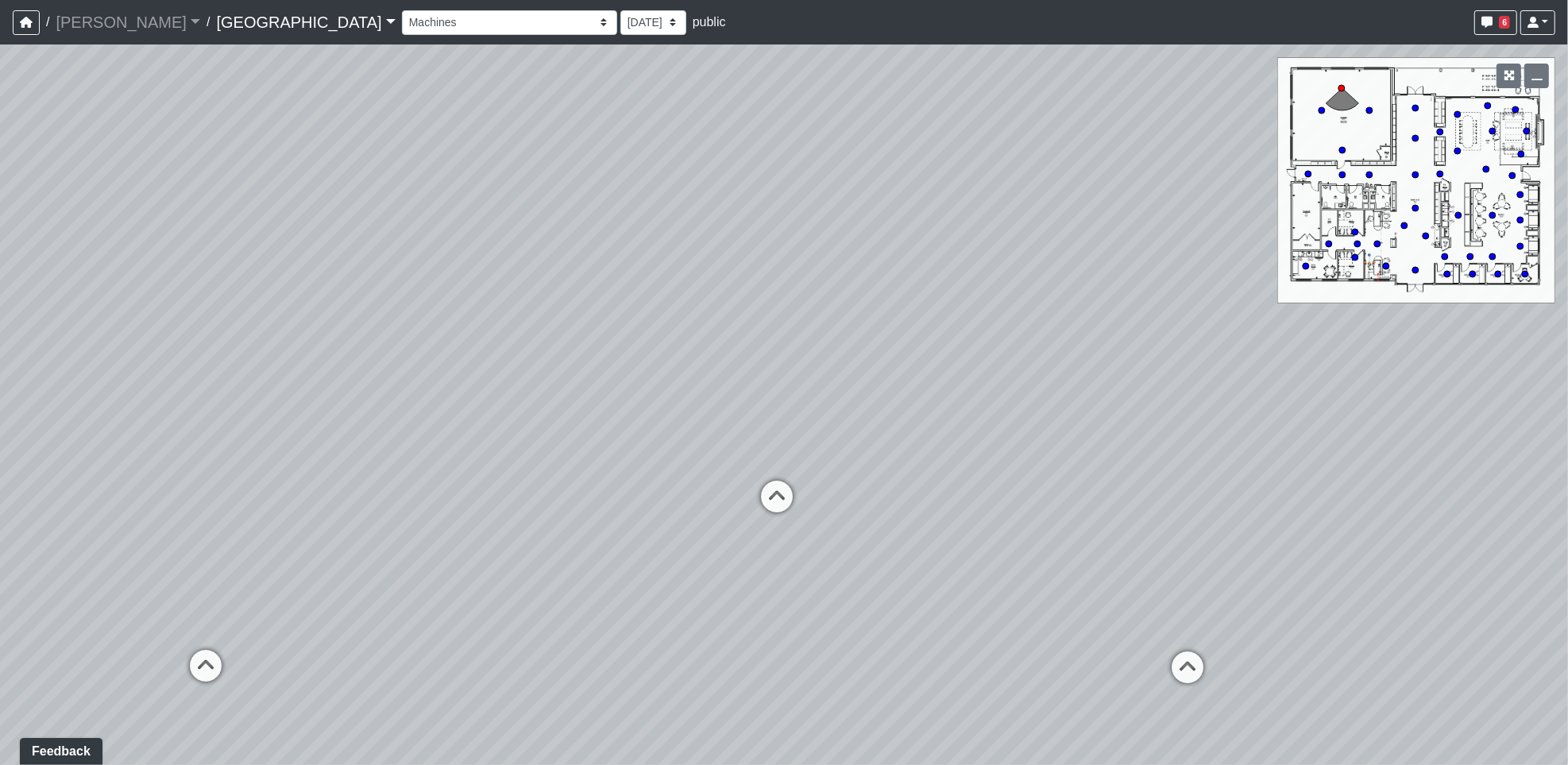
select select "aFRBzsWwj28i2AJWx7UhKn"
select select "nccjJ2Zhvy7jGX6hiZZUAe"
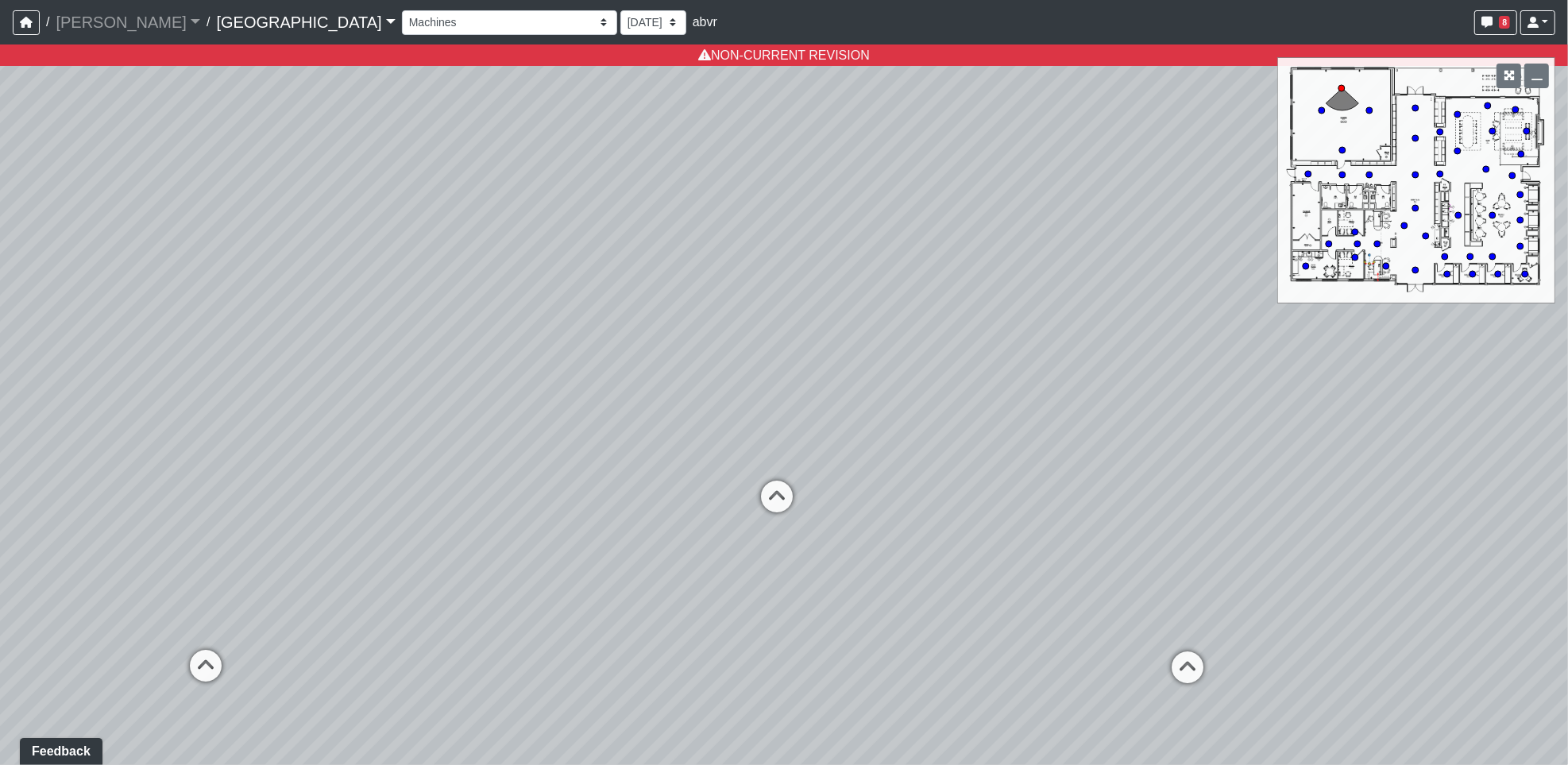
select select "aFRBzsWwj28i2AJWx7UhKn"
select select "qNdspRCmME1AYKzgAzuULH"
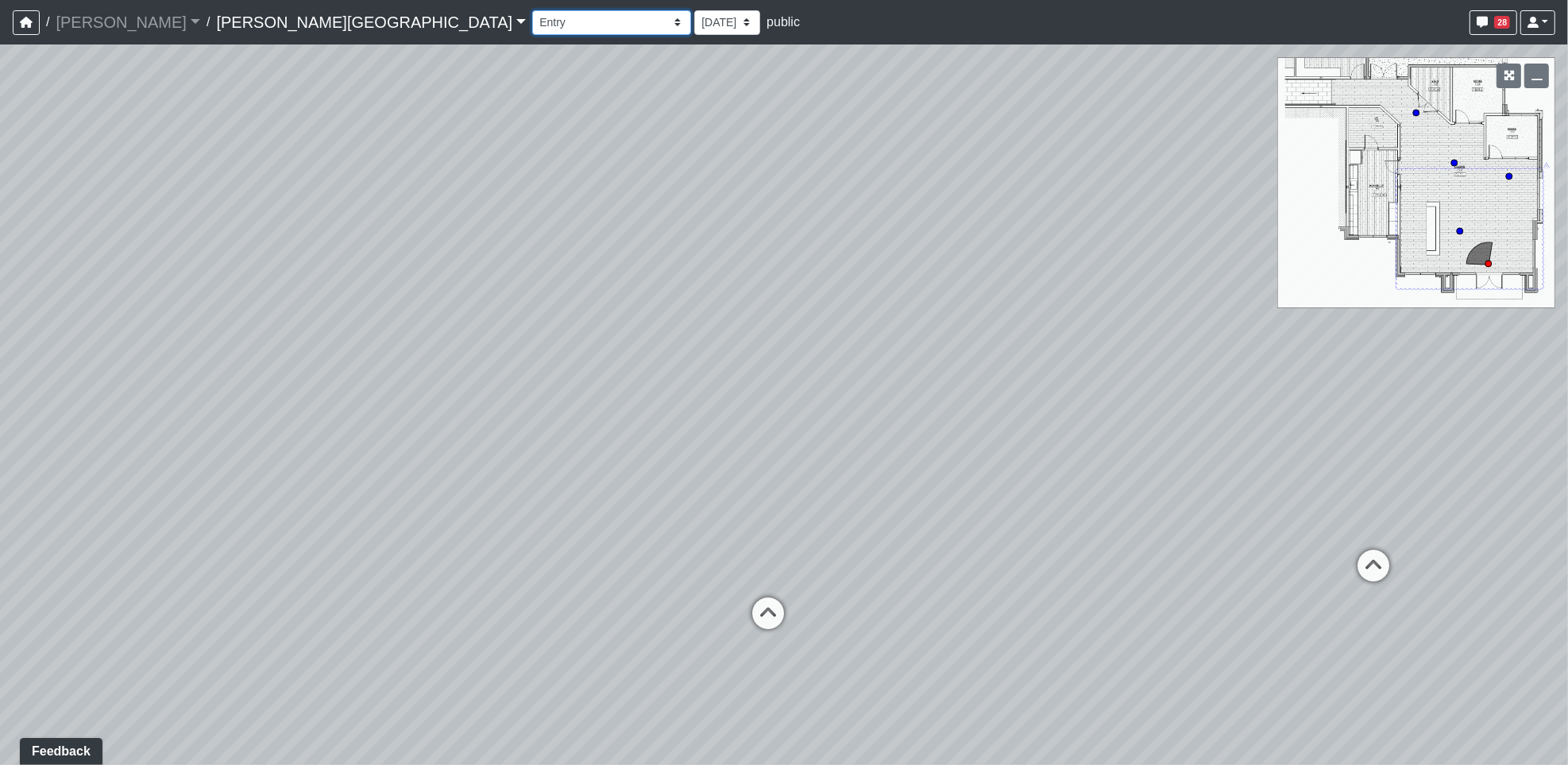
click at [532, 20] on select "Banquette Foosball Table Pool Courtyard Entry 1 Pool Courtyard Entry 2 Pool Tab…" at bounding box center [611, 22] width 159 height 24
click at [532, 10] on select "Banquette Foosball Table Pool Courtyard Entry 1 Pool Courtyard Entry 2 Pool Tab…" at bounding box center [611, 22] width 159 height 24
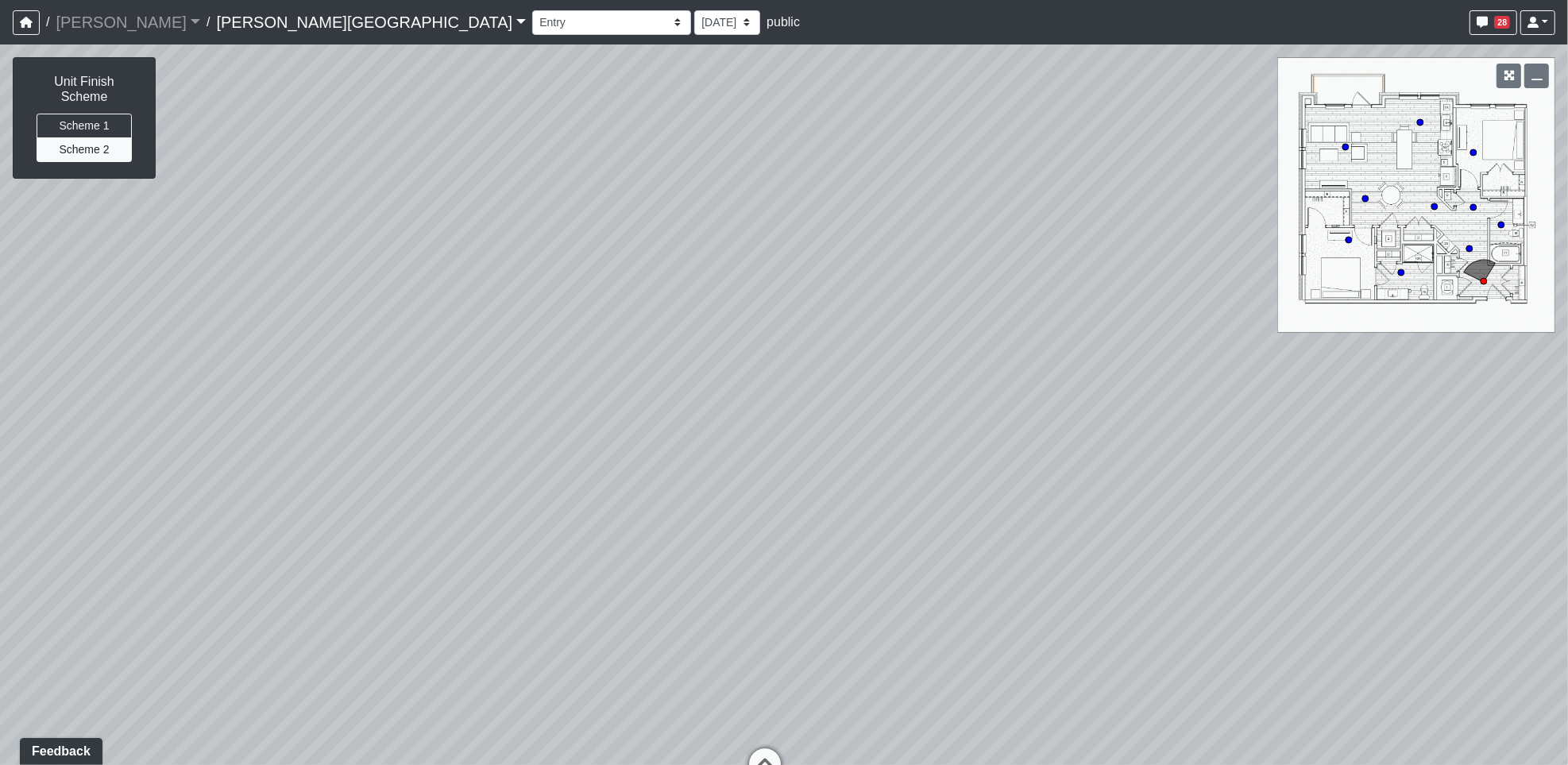
drag, startPoint x: 1107, startPoint y: 596, endPoint x: 916, endPoint y: 544, distance: 198.0
click at [916, 544] on div "Loading... Reception Desk Loading... Lounge Seating Loading... Entry Hallway" at bounding box center [784, 404] width 1568 height 721
click at [532, 34] on select "Banquette Foosball Table Pool Courtyard Entry 1 Pool Courtyard Entry 2 Pool Tab…" at bounding box center [611, 22] width 159 height 24
click at [532, 10] on select "Banquette Foosball Table Pool Courtyard Entry 1 Pool Courtyard Entry 2 Pool Tab…" at bounding box center [611, 22] width 159 height 24
drag, startPoint x: 946, startPoint y: 552, endPoint x: 767, endPoint y: 475, distance: 194.9
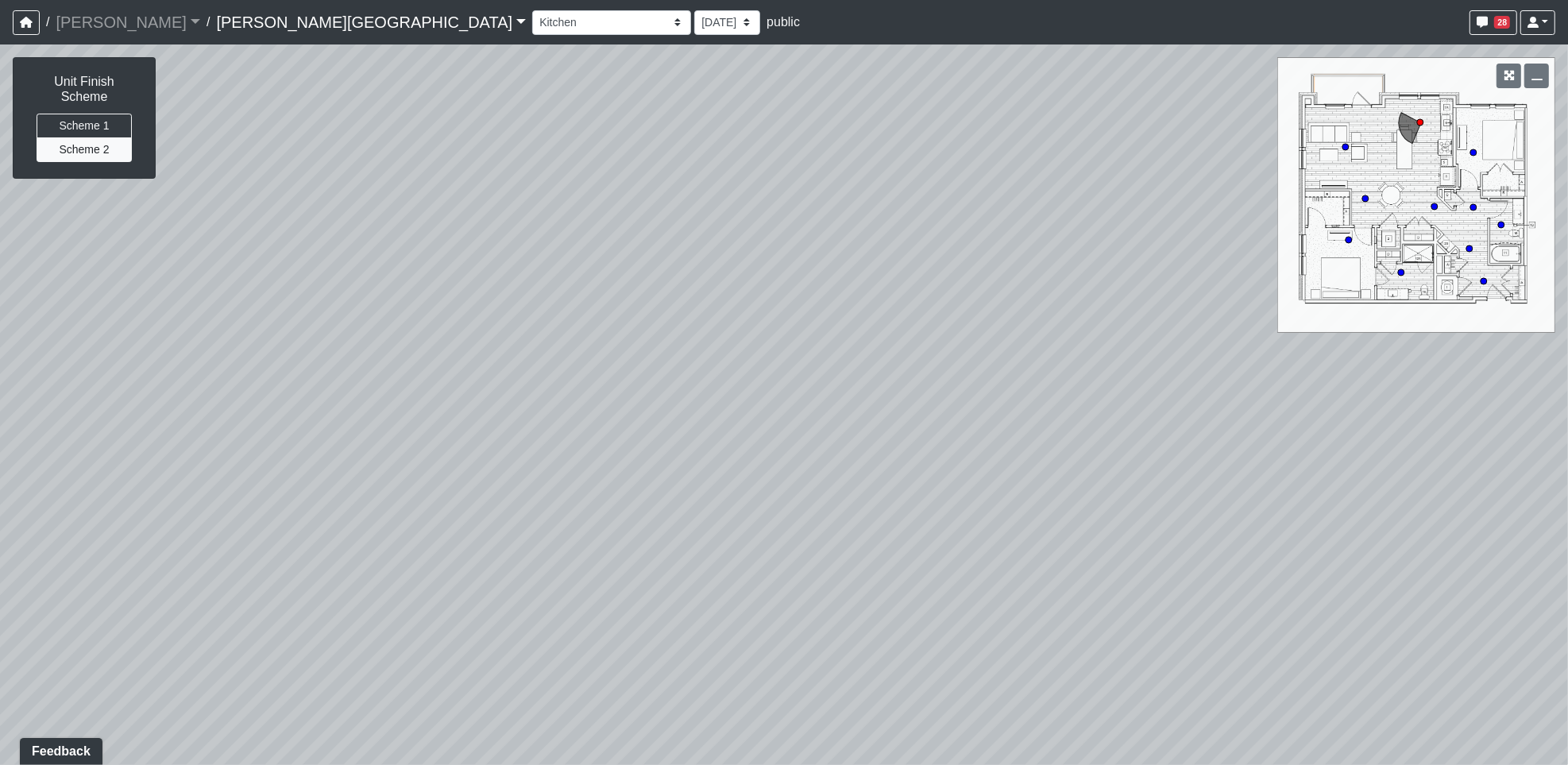
click at [767, 475] on div "Loading... Reception Desk Loading... Lounge Seating Loading... Entry Hallway" at bounding box center [784, 404] width 1568 height 721
drag, startPoint x: 806, startPoint y: 578, endPoint x: 711, endPoint y: 664, distance: 128.1
click at [692, 707] on div "Loading... Reception Desk Loading... Lounge Seating Loading... Entry Hallway" at bounding box center [784, 404] width 1568 height 721
drag, startPoint x: 617, startPoint y: 495, endPoint x: 1323, endPoint y: 367, distance: 717.5
click at [1323, 367] on div "Loading... Reception Desk Loading... Lounge Seating Loading... Entry Hallway" at bounding box center [784, 404] width 1568 height 721
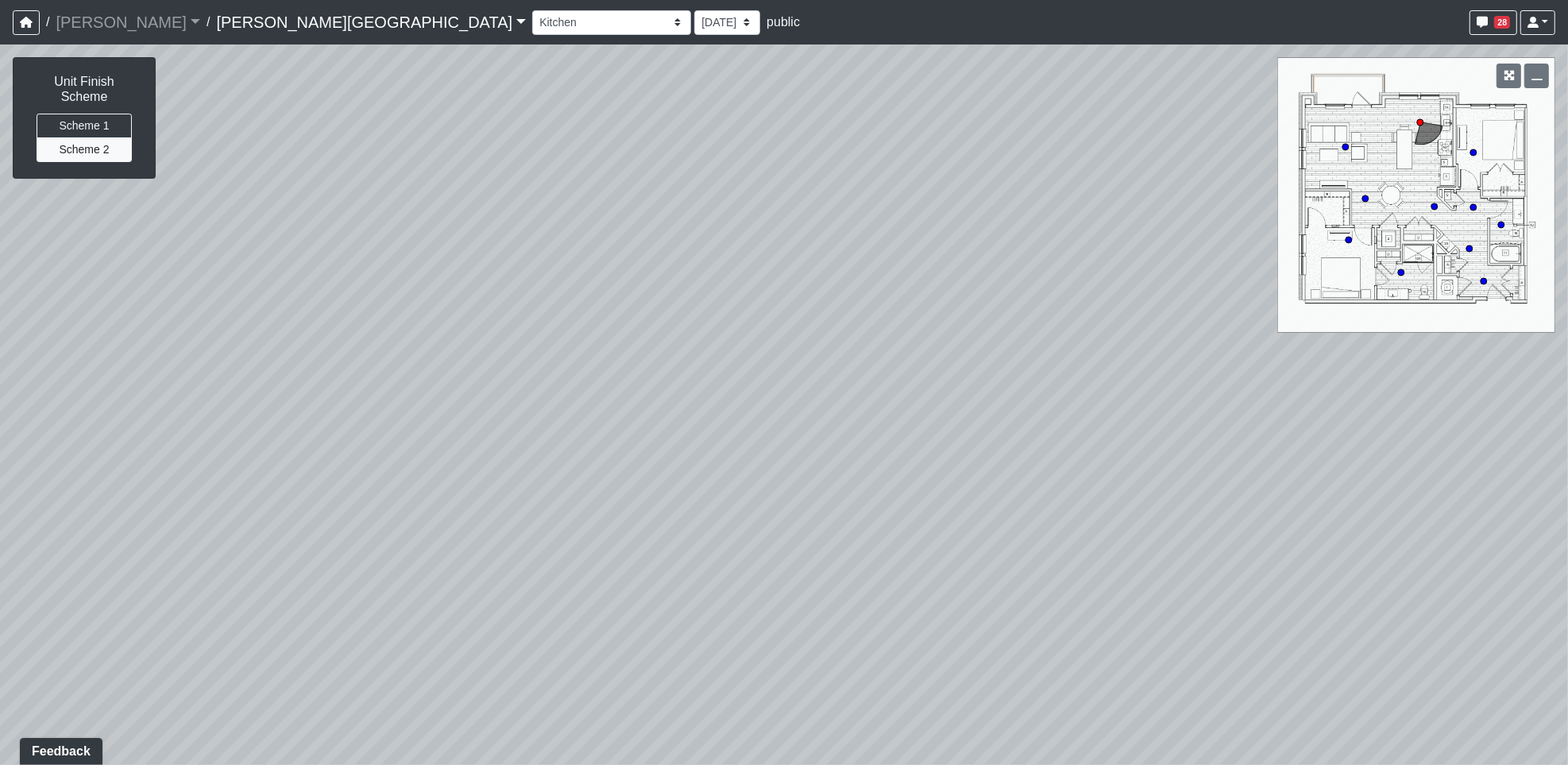
drag, startPoint x: 725, startPoint y: 529, endPoint x: 1503, endPoint y: 518, distance: 778.1
click at [1503, 518] on div "Loading... Reception Desk Loading... Lounge Seating Loading... Entry Hallway" at bounding box center [784, 404] width 1568 height 721
drag, startPoint x: 1107, startPoint y: 643, endPoint x: 1387, endPoint y: 527, distance: 303.1
click at [1387, 527] on div "Loading... Reception Desk Loading... Lounge Seating Loading... Entry Hallway" at bounding box center [784, 404] width 1568 height 721
click at [1347, 144] on circle at bounding box center [1346, 147] width 7 height 7
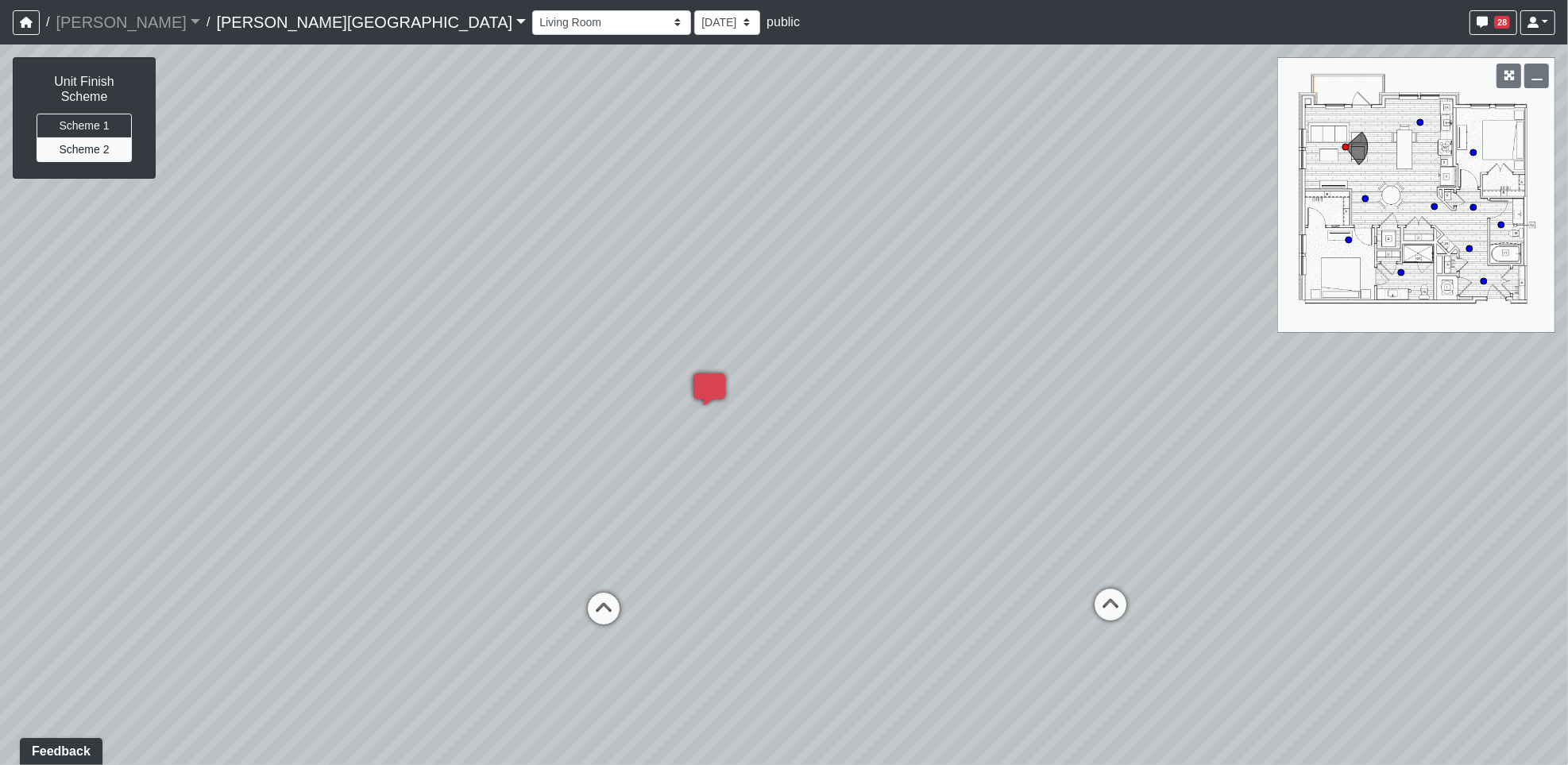
drag, startPoint x: 449, startPoint y: 532, endPoint x: 738, endPoint y: 507, distance: 290.1
click at [738, 507] on div "Loading... Reception Desk Loading... Lounge Seating Loading... Entry Hallway Lo…" at bounding box center [784, 404] width 1568 height 721
click at [711, 384] on icon at bounding box center [709, 397] width 48 height 48
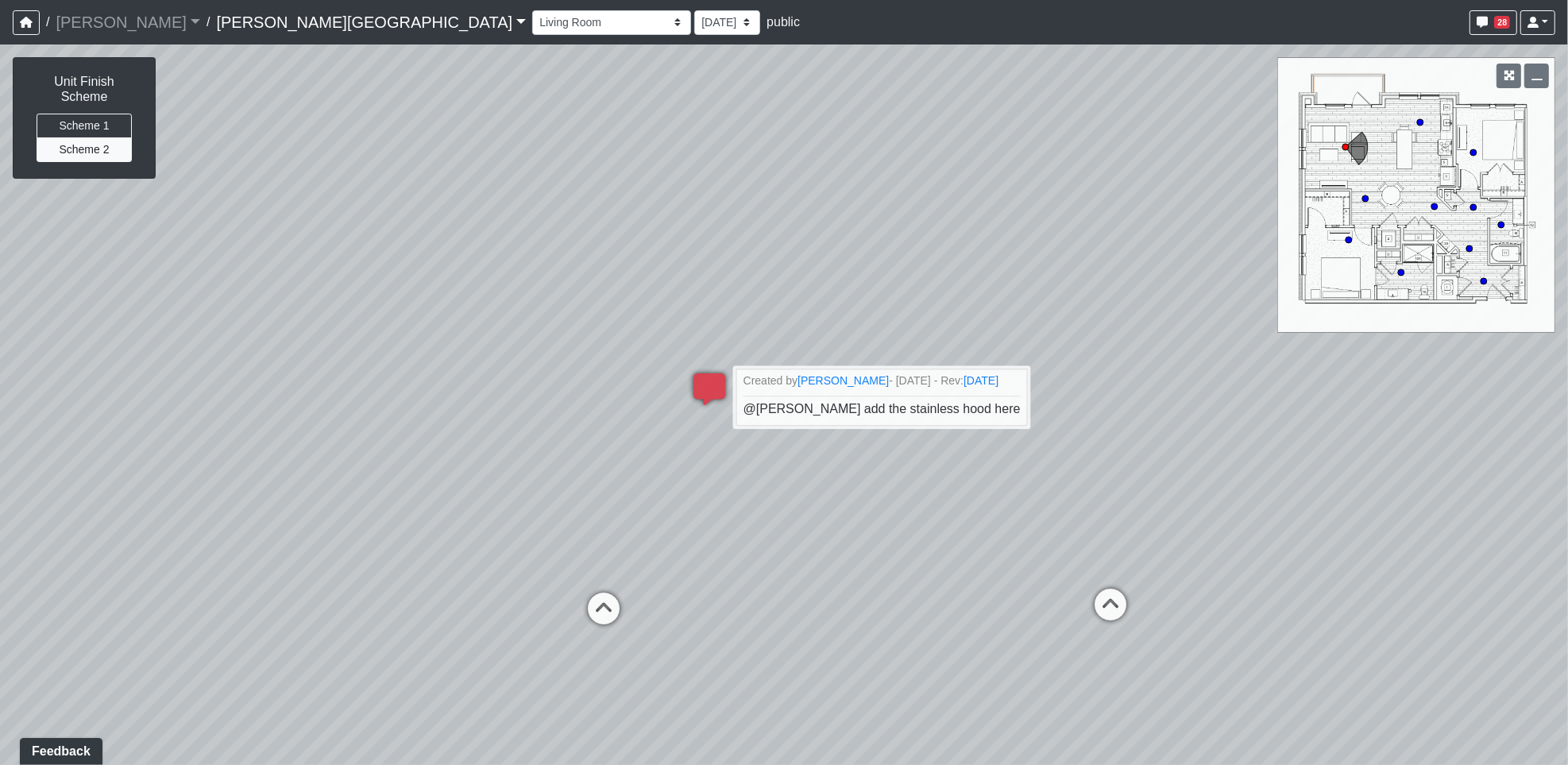
click at [837, 536] on div "Loading... Reception Desk Loading... Lounge Seating Loading... Entry Hallway Lo…" at bounding box center [784, 404] width 1568 height 721
click at [648, 447] on div "Loading... Reception Desk Loading... Lounge Seating Loading... Entry Hallway Lo…" at bounding box center [784, 404] width 1568 height 721
click at [643, 298] on div "Loading... Reception Desk Loading... Lounge Seating Loading... Entry Hallway Lo…" at bounding box center [784, 404] width 1568 height 721
click at [611, 614] on icon at bounding box center [603, 616] width 48 height 48
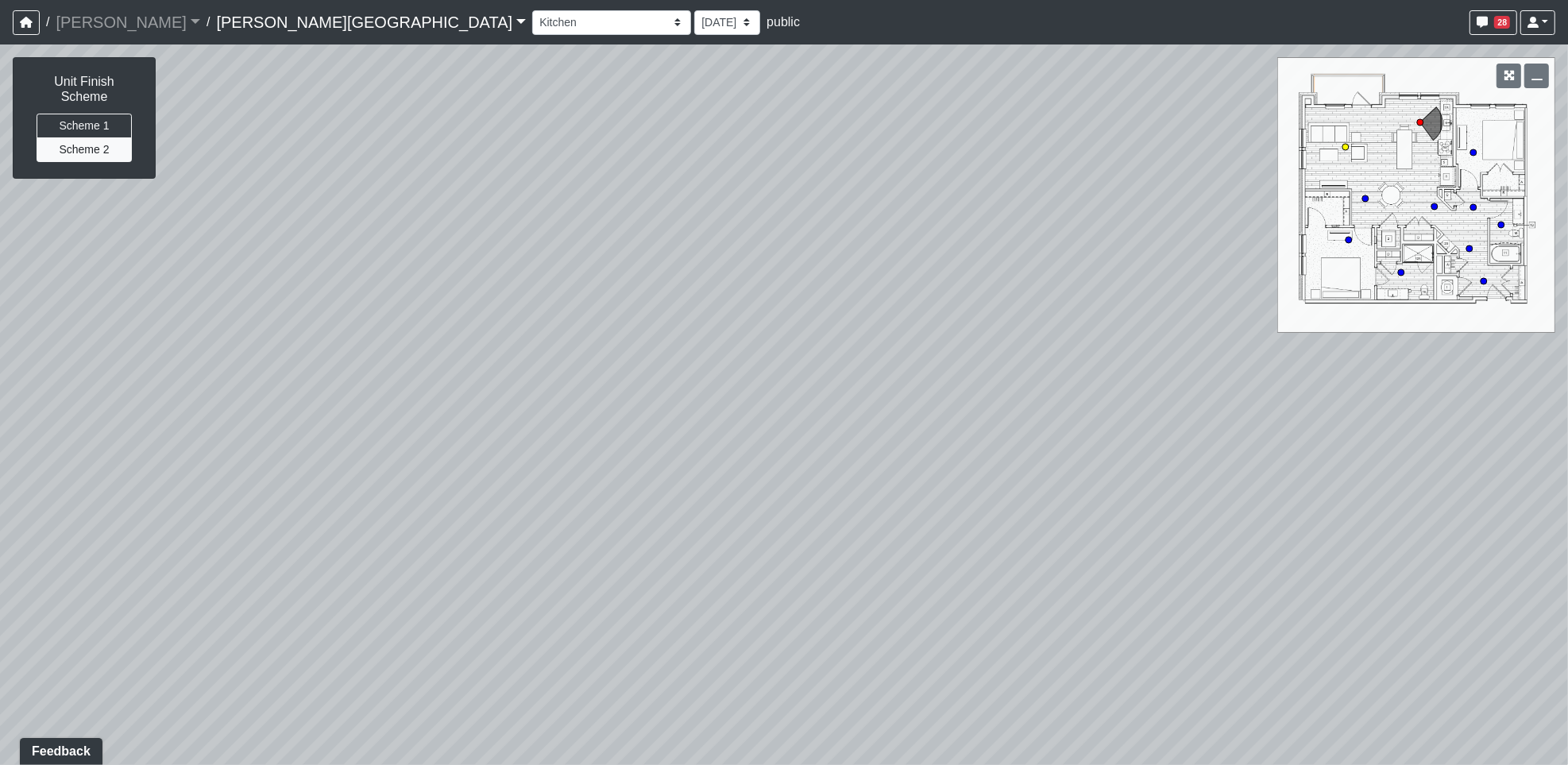
click at [1346, 143] on circle at bounding box center [1346, 147] width 7 height 7
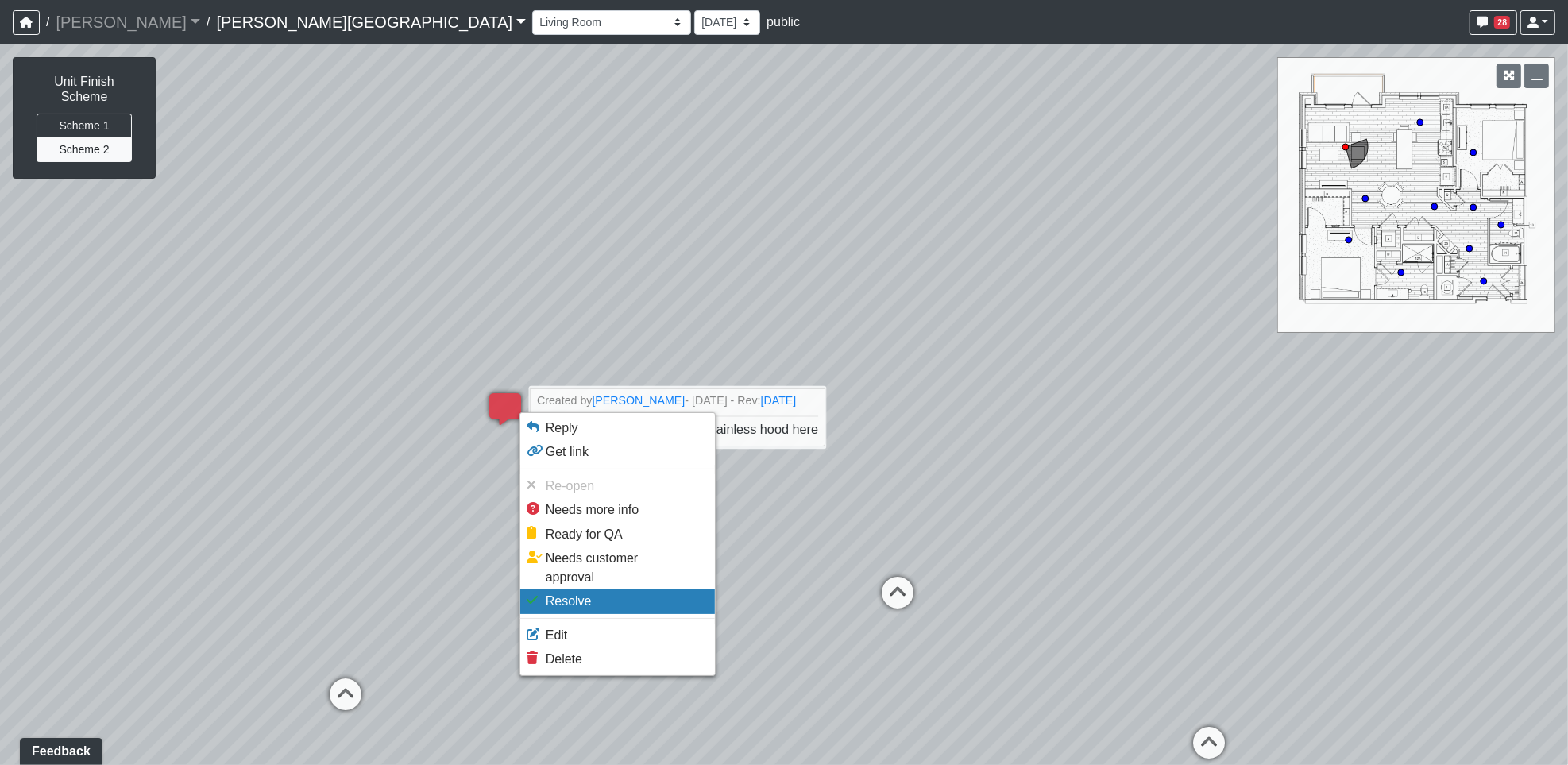
click at [625, 590] on li "Resolve" at bounding box center [617, 601] width 195 height 23
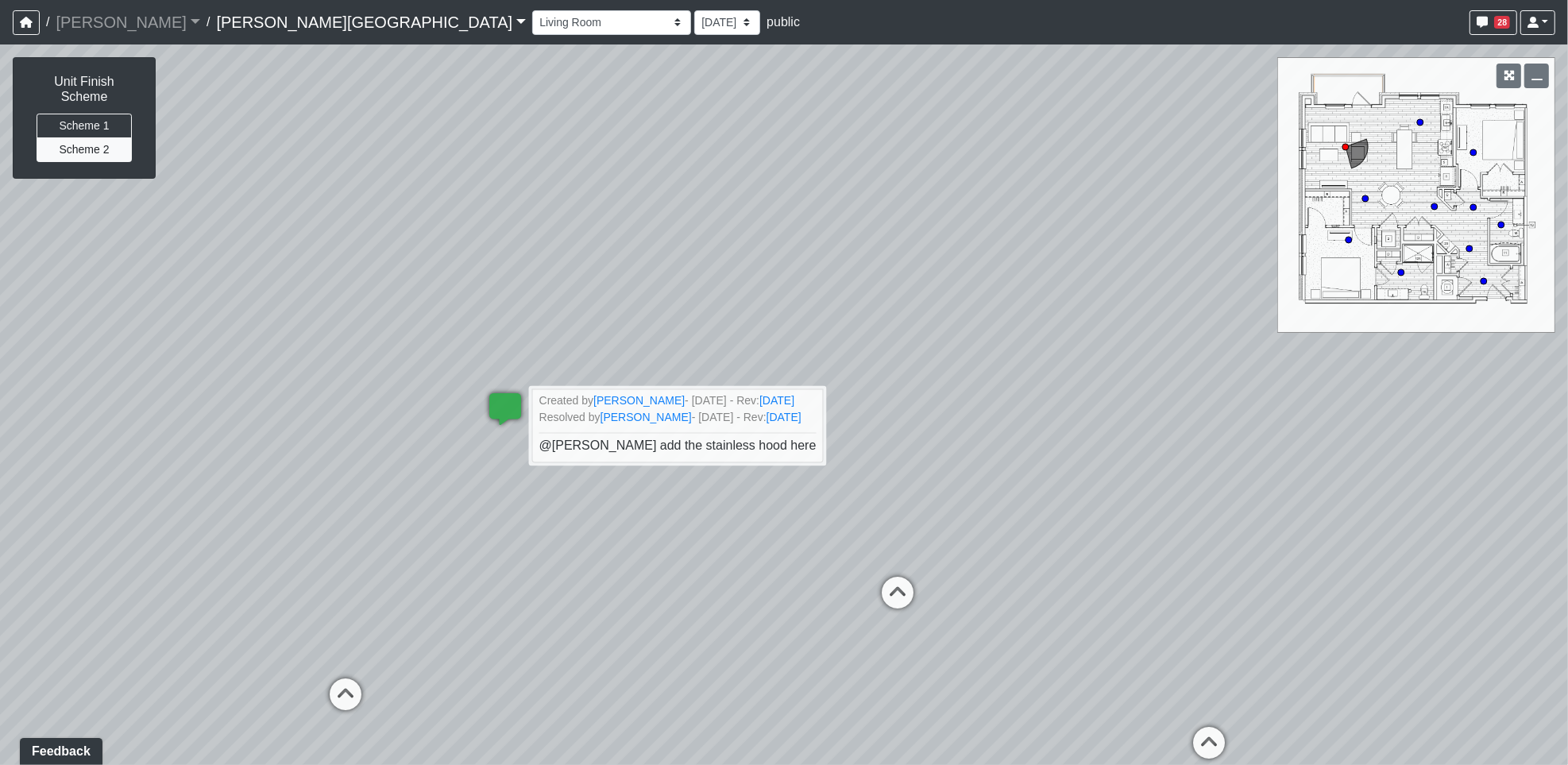
click at [353, 458] on div "Loading... Reception Desk Loading... Lounge Seating Loading... Entry Hallway Lo…" at bounding box center [784, 404] width 1568 height 721
click at [883, 268] on div "Loading... Reception Desk Loading... Lounge Seating Loading... Entry Hallway Lo…" at bounding box center [784, 404] width 1568 height 721
click at [559, 555] on div "Loading... Reception Desk Loading... Lounge Seating Loading... Entry Hallway Lo…" at bounding box center [784, 404] width 1568 height 721
click at [505, 408] on icon at bounding box center [505, 417] width 48 height 48
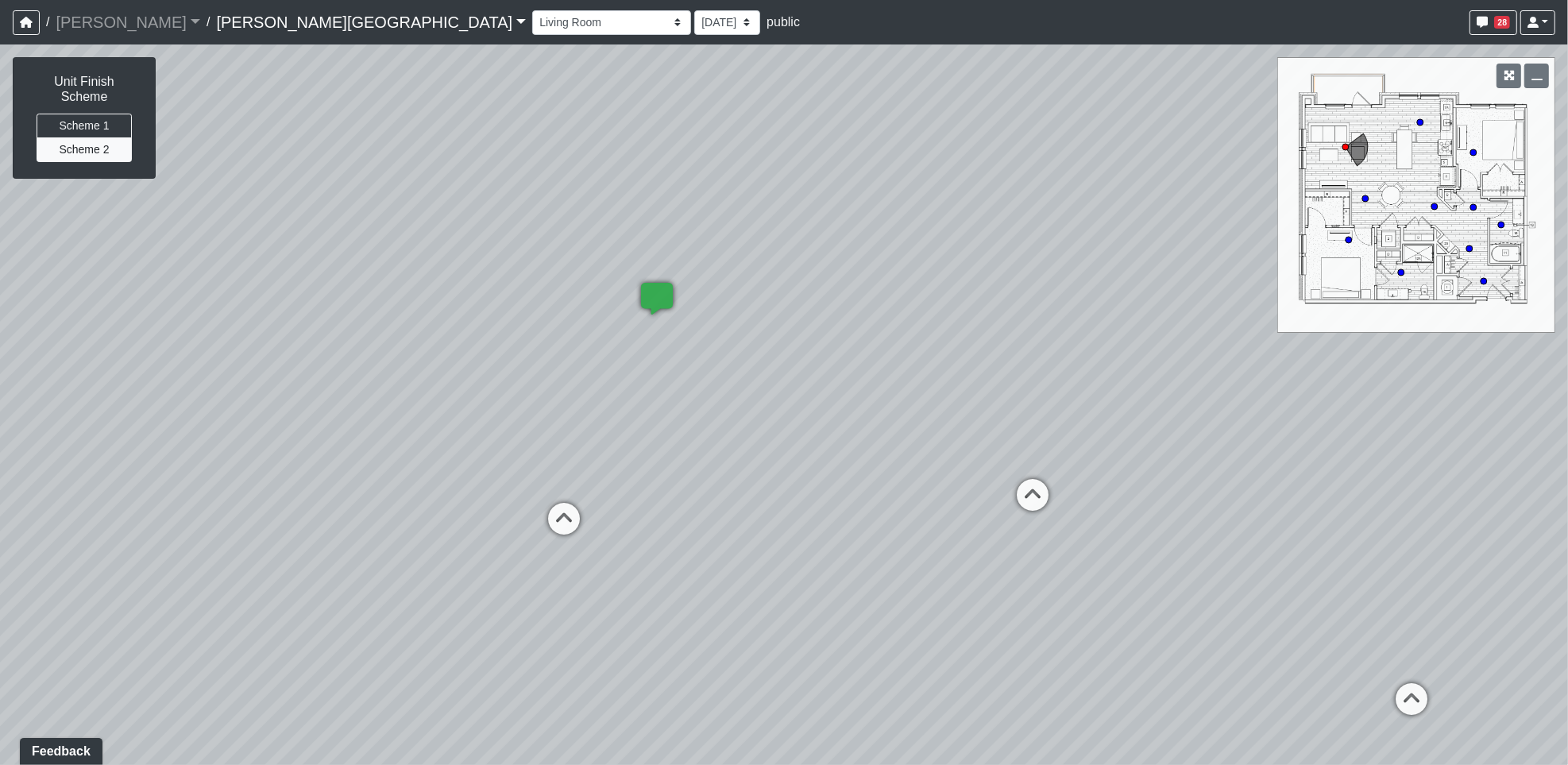
drag, startPoint x: 1031, startPoint y: 625, endPoint x: 1214, endPoint y: 503, distance: 219.9
click at [1243, 504] on div "Loading... Reception Desk Loading... Lounge Seating Loading... Entry Hallway Lo…" at bounding box center [784, 404] width 1568 height 721
click at [555, 517] on icon at bounding box center [556, 525] width 48 height 48
select select "3f8ehn1XMdp2ChiJxvm4Bh"
drag, startPoint x: 936, startPoint y: 418, endPoint x: 172, endPoint y: 440, distance: 764.3
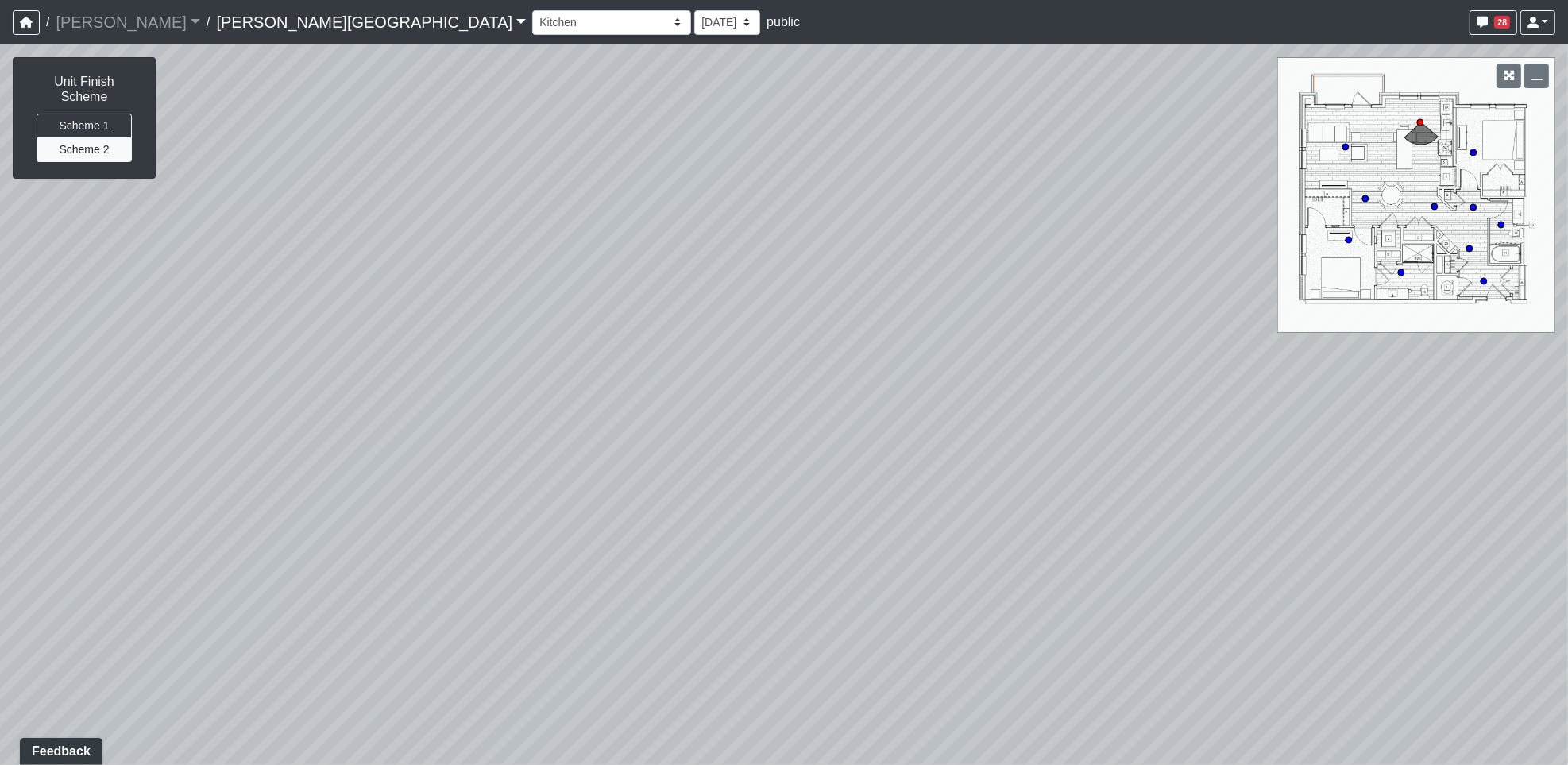
click at [0, 417] on html "/ Flournoy Flournoy Loading... / Declan Villa Rica Declan Villa Rica Loading...…" at bounding box center [784, 382] width 1568 height 765
drag, startPoint x: 1143, startPoint y: 549, endPoint x: 442, endPoint y: 488, distance: 703.6
click at [442, 488] on div "Loading... Reception Desk Loading... Lounge Seating Loading... Entry Hallway Lo…" at bounding box center [784, 404] width 1568 height 721
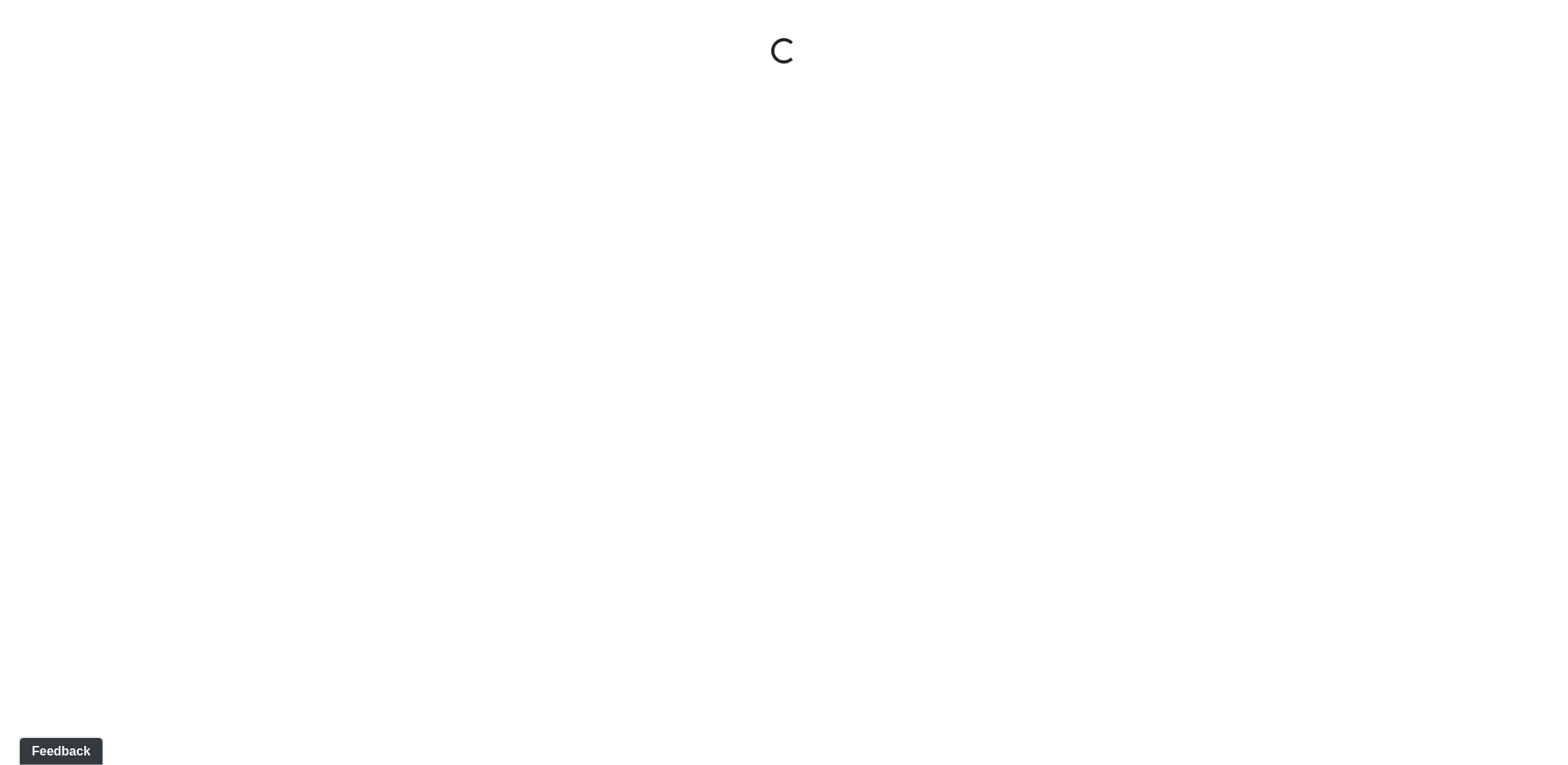
select select "pmoonBLZiFfQhwLn5oYrzr"
select select "nccjJ2Zhvy7jGX6hiZZUAe"
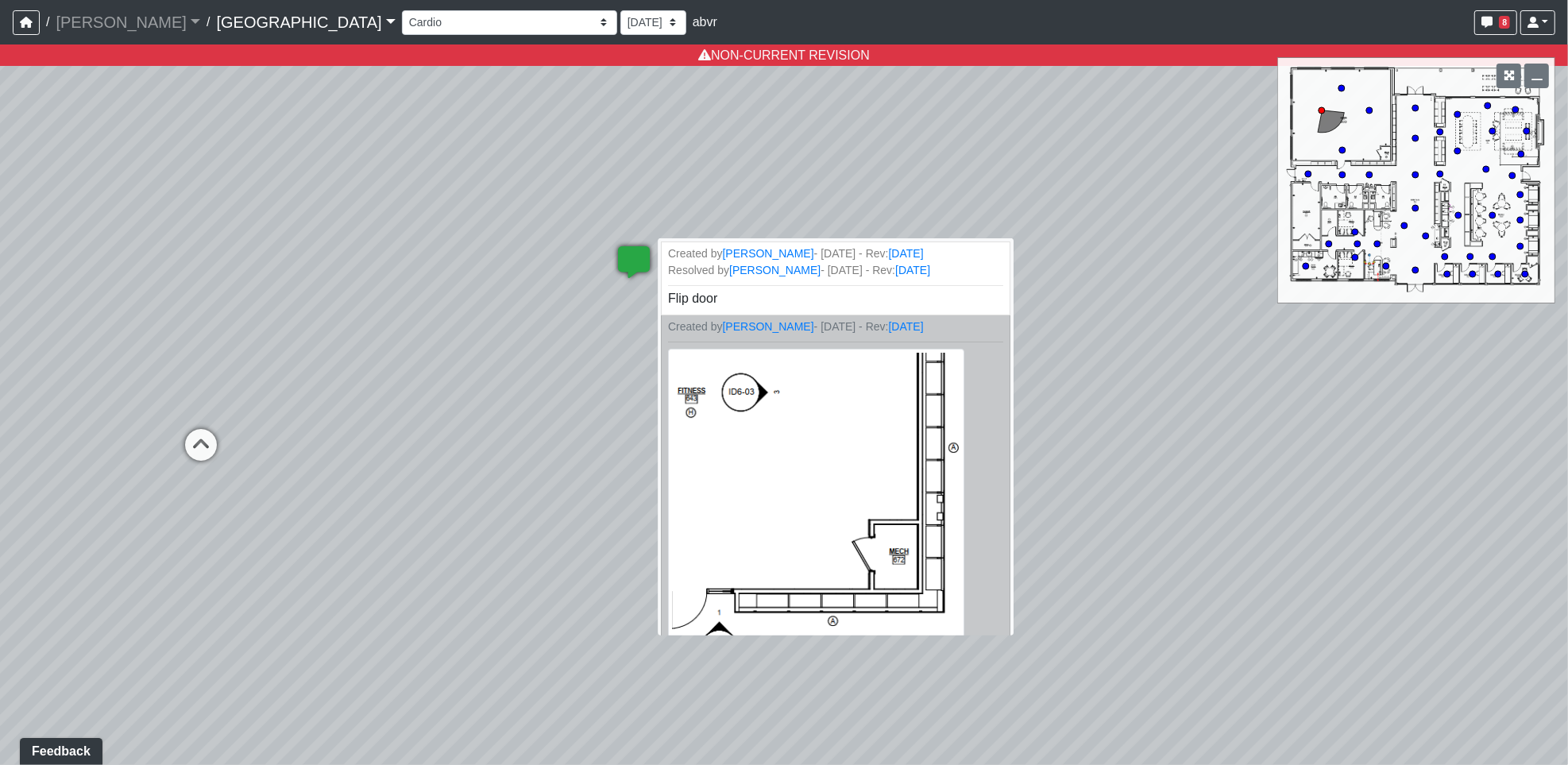
click at [633, 258] on icon at bounding box center [633, 270] width 48 height 48
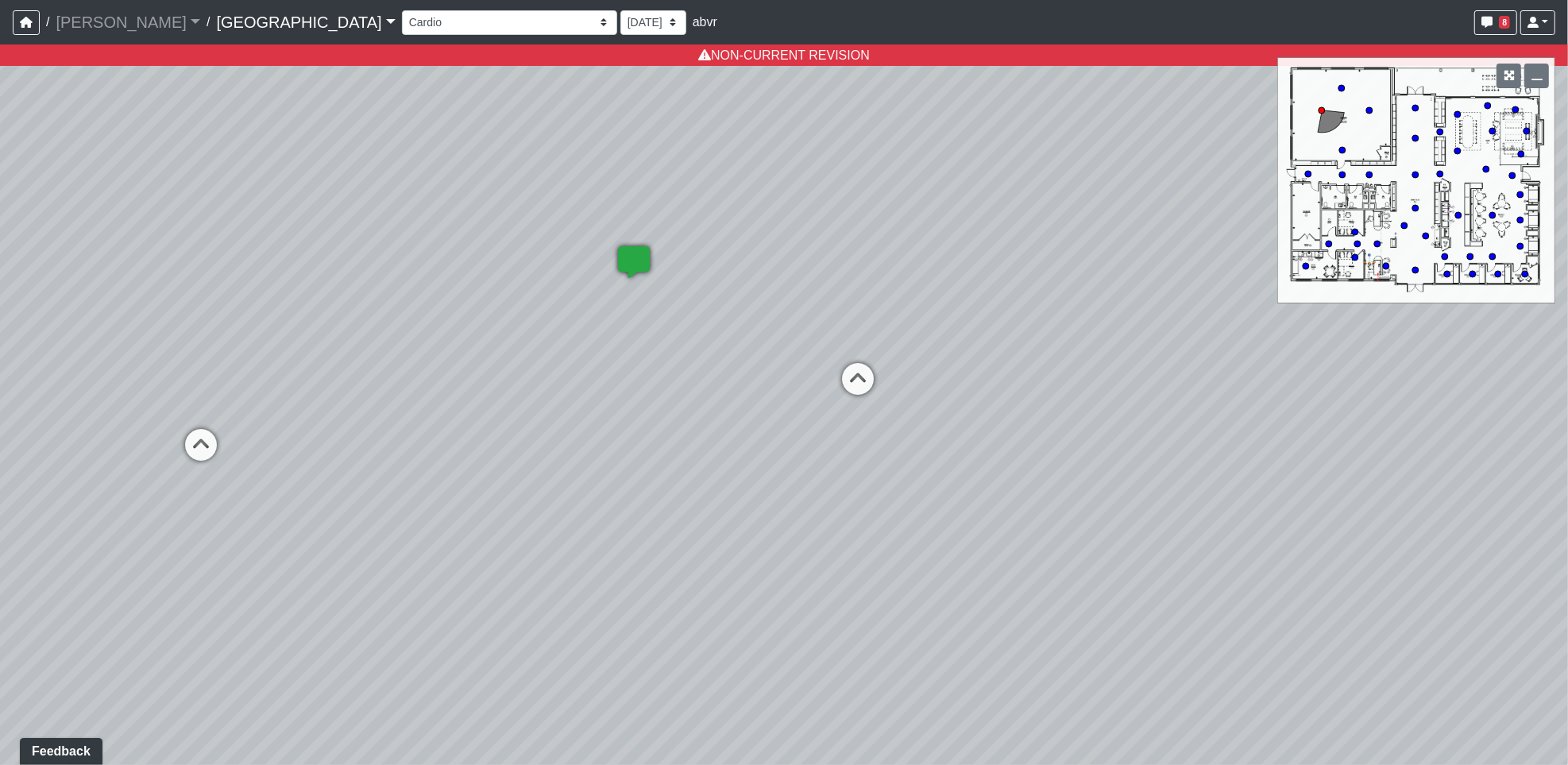
click at [633, 258] on icon at bounding box center [633, 270] width 48 height 48
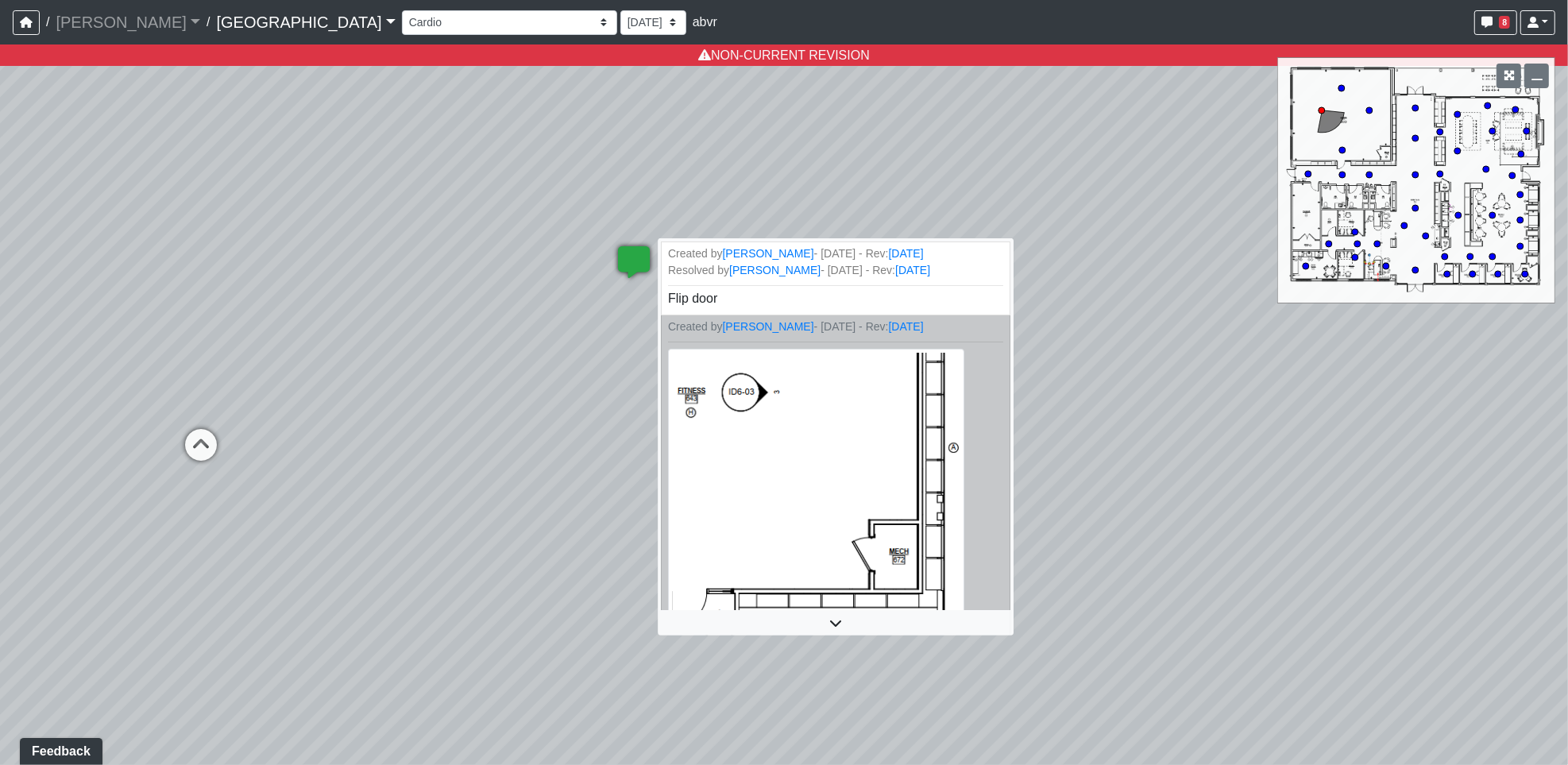
click at [633, 258] on icon at bounding box center [633, 270] width 48 height 48
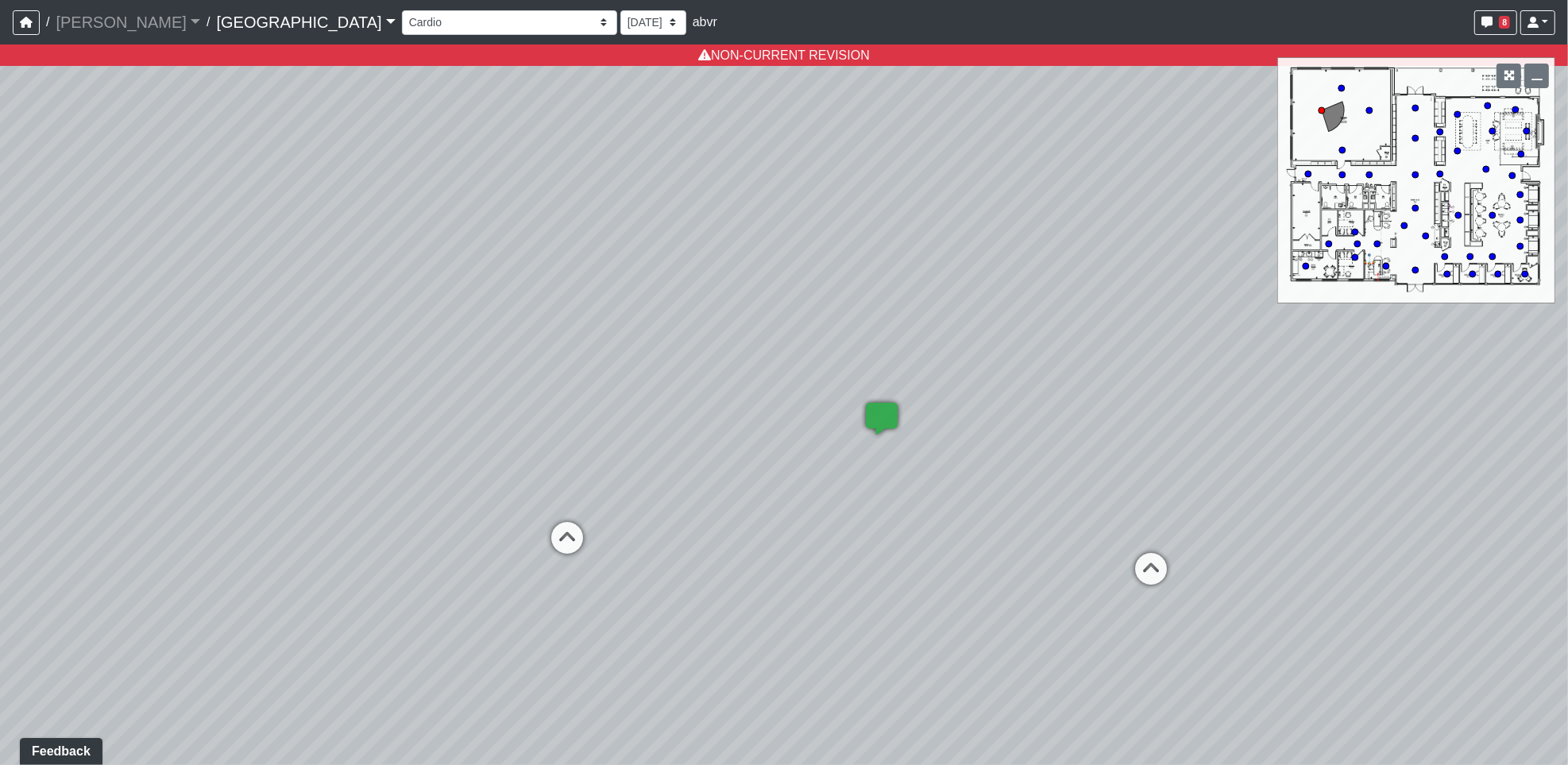
drag, startPoint x: 565, startPoint y: 475, endPoint x: 979, endPoint y: 499, distance: 414.7
click at [956, 651] on div "Loading... Machines Loading... Weights Loading... Entry Loading... Created by M…" at bounding box center [784, 404] width 1568 height 721
drag, startPoint x: 403, startPoint y: 471, endPoint x: 301, endPoint y: 438, distance: 107.2
click at [301, 438] on div "Loading... Machines Loading... Weights Loading... Entry Loading... Created by M…" at bounding box center [784, 404] width 1568 height 721
drag, startPoint x: 1012, startPoint y: 653, endPoint x: 726, endPoint y: 532, distance: 310.5
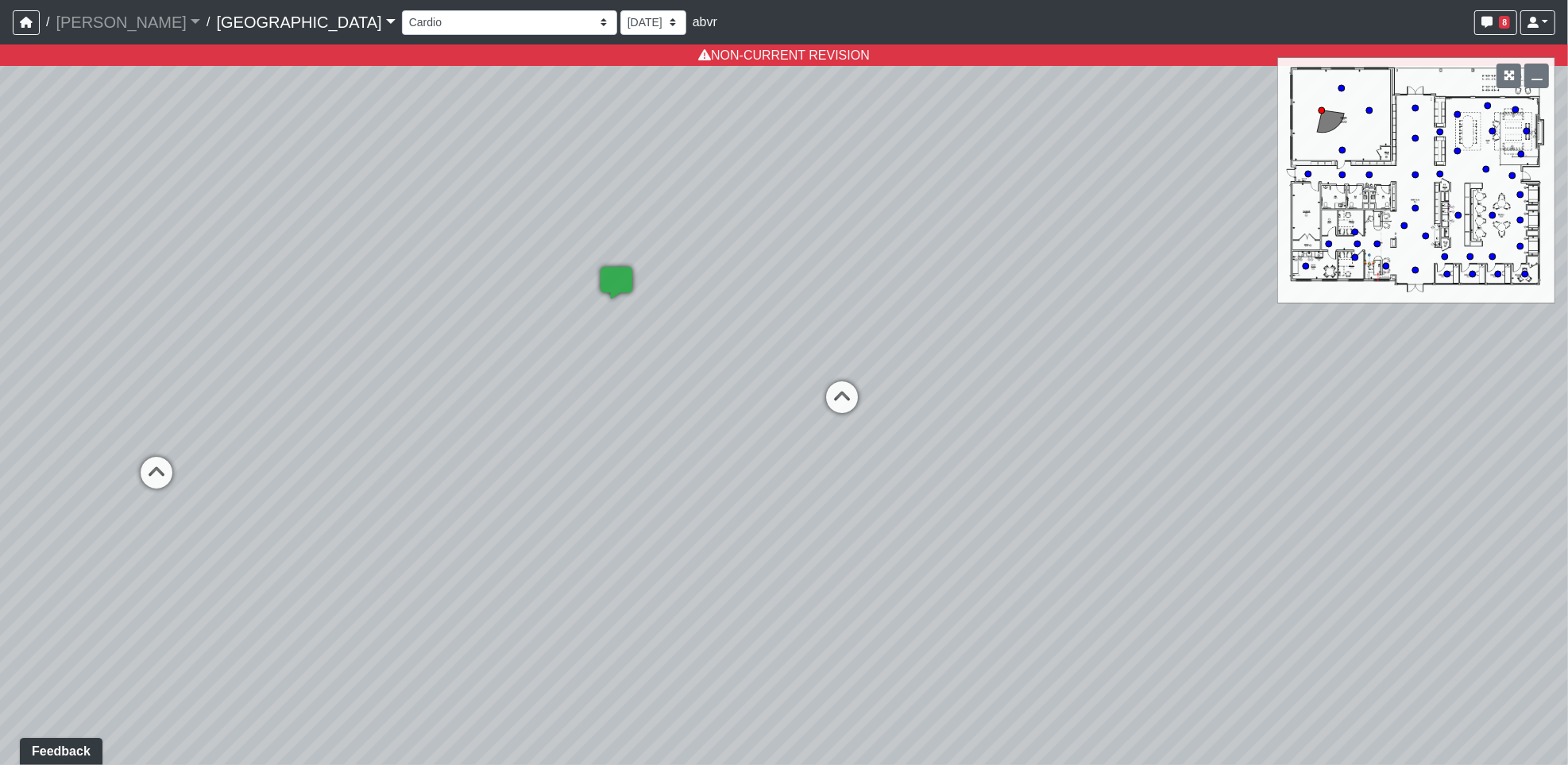
click at [726, 532] on div "Loading... Machines Loading... Weights Loading... Entry Loading... Created by M…" at bounding box center [784, 404] width 1568 height 721
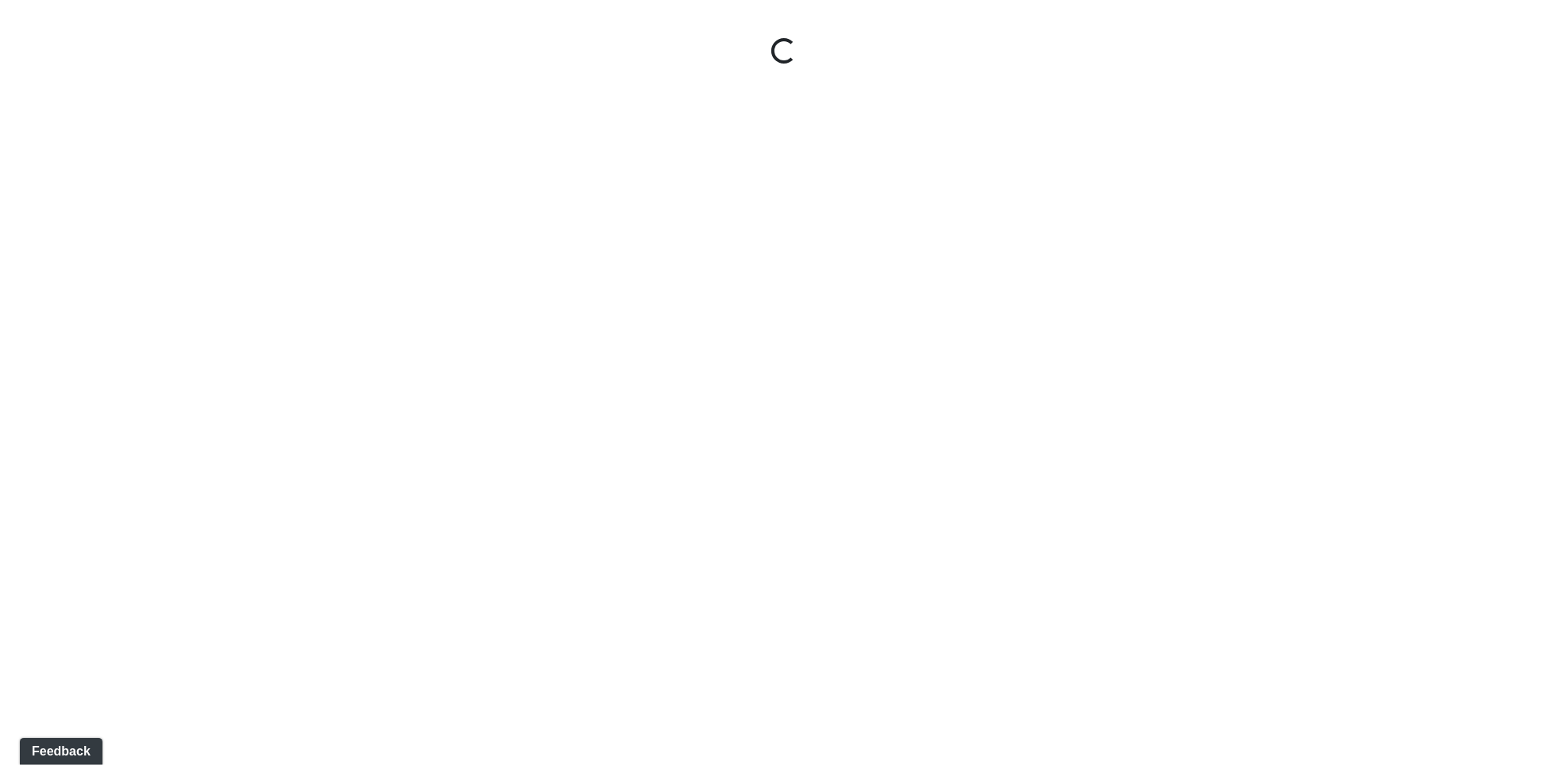
select select "j2SiKtH6NPKkBLWnDTsHwY"
select select "nccjJ2Zhvy7jGX6hiZZUAe"
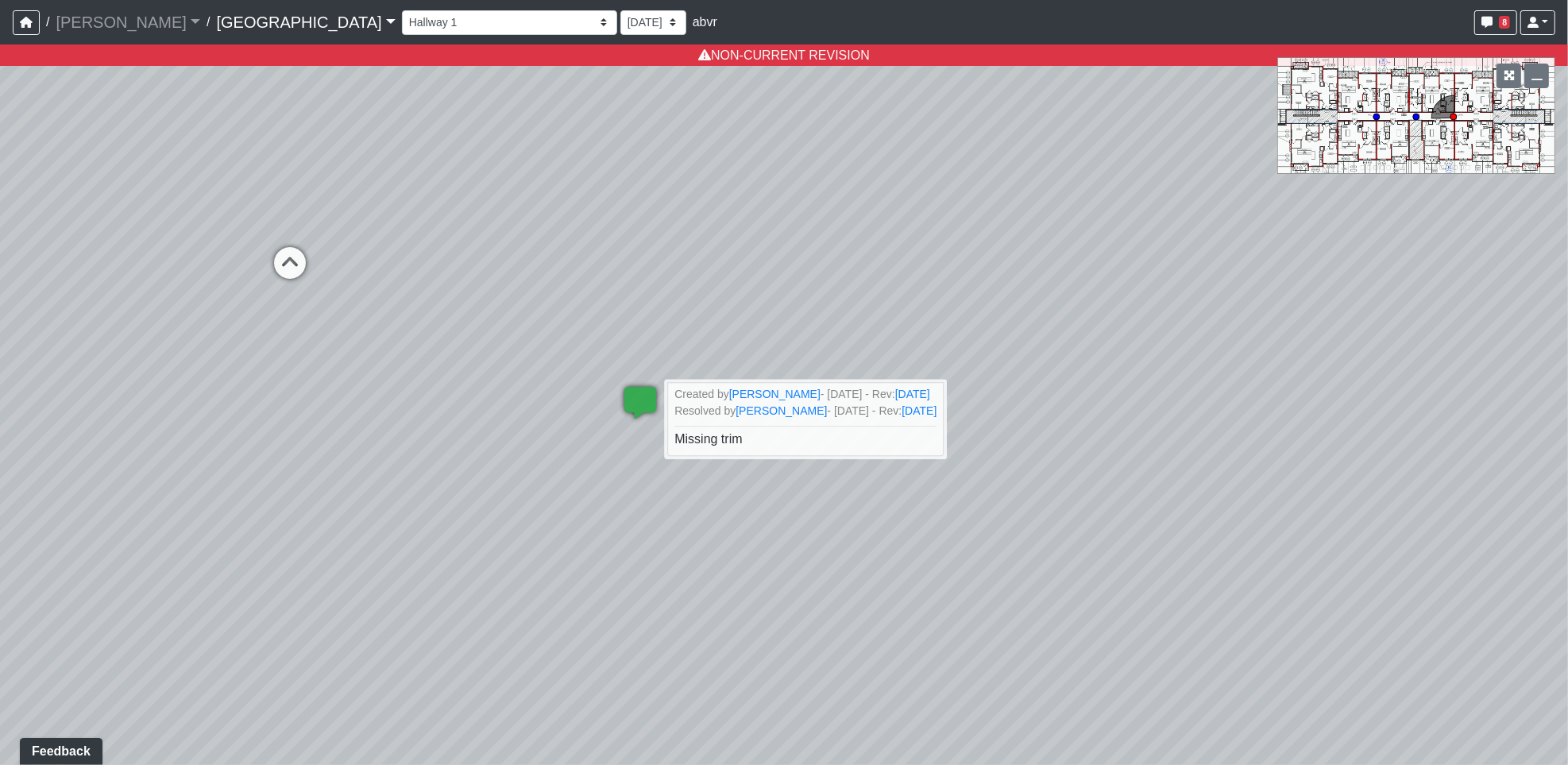
drag, startPoint x: 1053, startPoint y: 581, endPoint x: 1025, endPoint y: 731, distance: 152.6
click at [1025, 731] on div "Loading... Hallway 2 Loading... Created by [PERSON_NAME] - [DATE] - Rev: [DATE]…" at bounding box center [784, 404] width 1568 height 721
select select "j2SiKtH6NPKkBLWnDTsHwY"
select select "qNdspRCmME1AYKzgAzuULH"
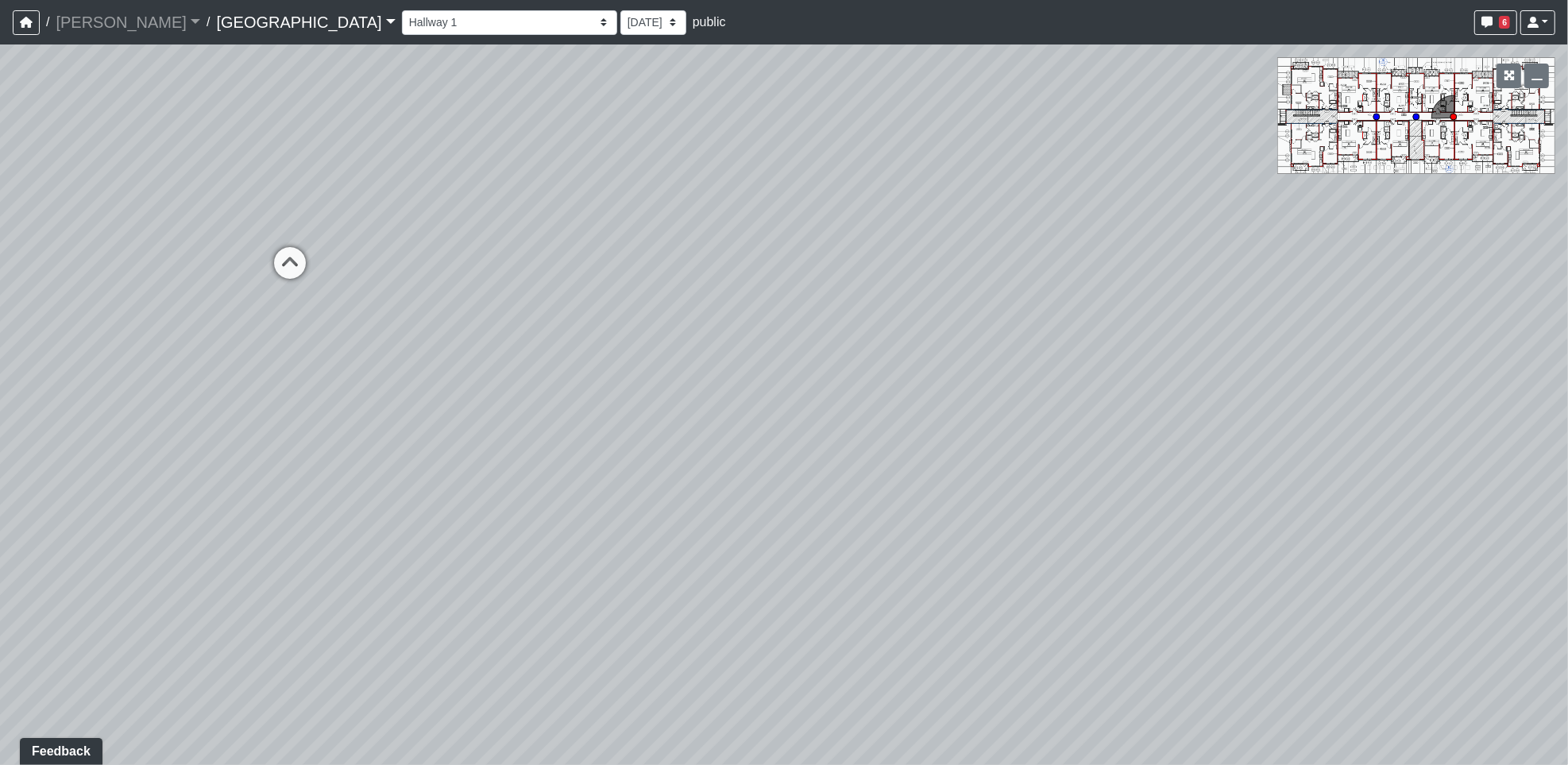
select select "j2SiKtH6NPKkBLWnDTsHwY"
select select "nccjJ2Zhvy7jGX6hiZZUAe"
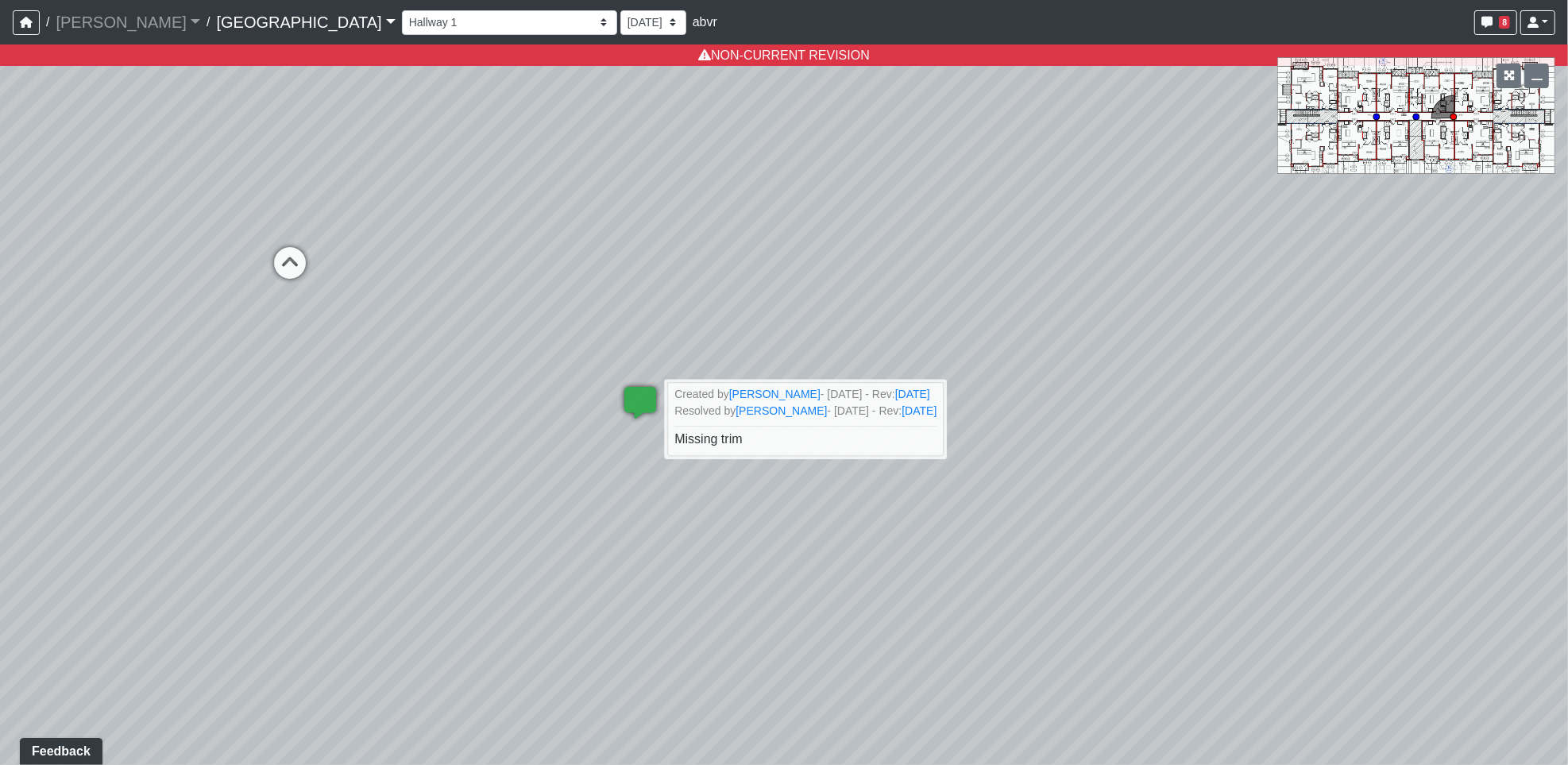
select select "j2SiKtH6NPKkBLWnDTsHwY"
select select "qNdspRCmME1AYKzgAzuULH"
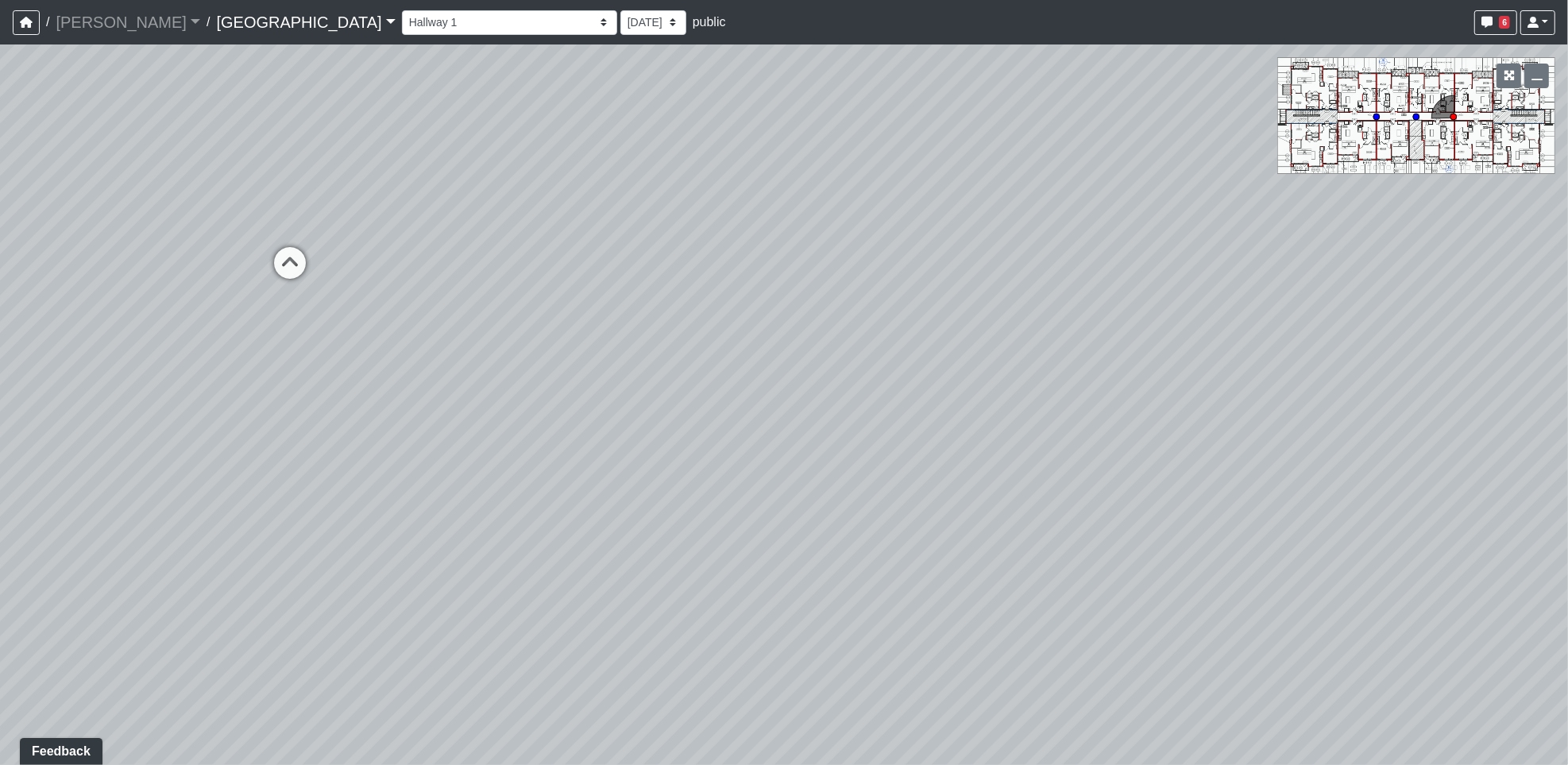
select select "j2SiKtH6NPKkBLWnDTsHwY"
select select "nccjJ2Zhvy7jGX6hiZZUAe"
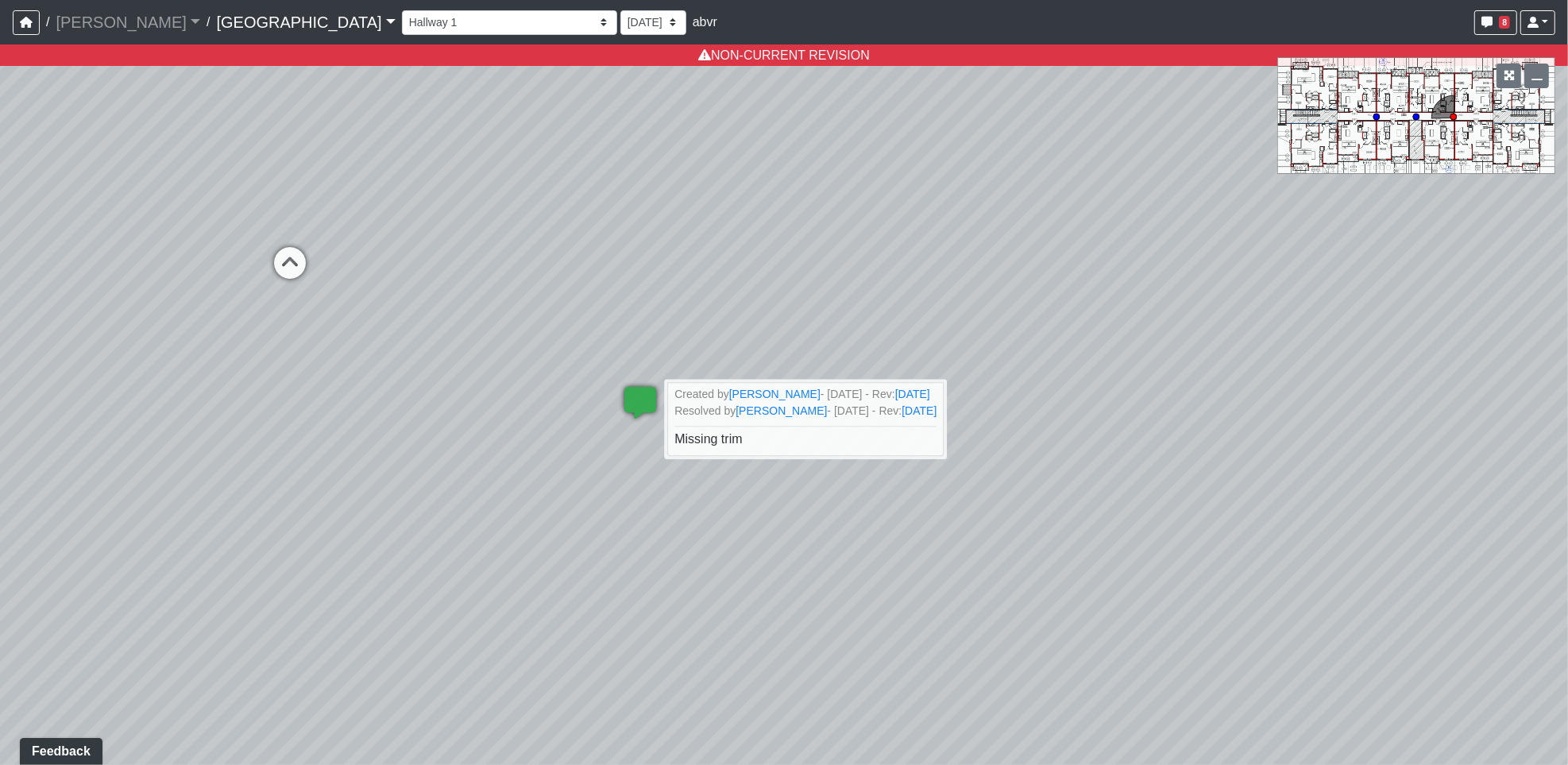
select select "j2SiKtH6NPKkBLWnDTsHwY"
select select "qNdspRCmME1AYKzgAzuULH"
